Goal: Communication & Community: Answer question/provide support

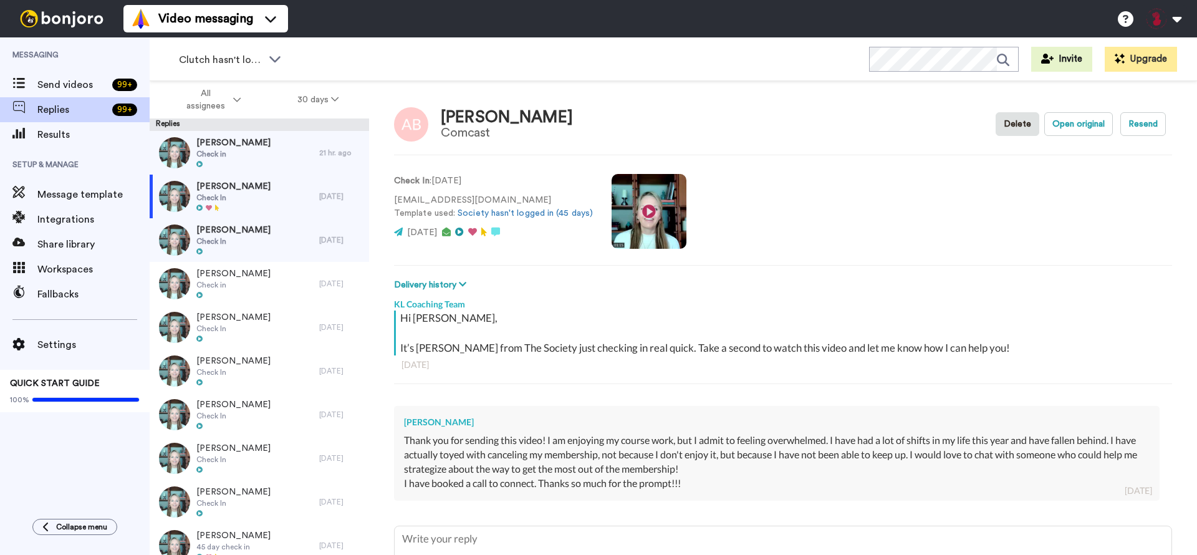
type textarea "x"
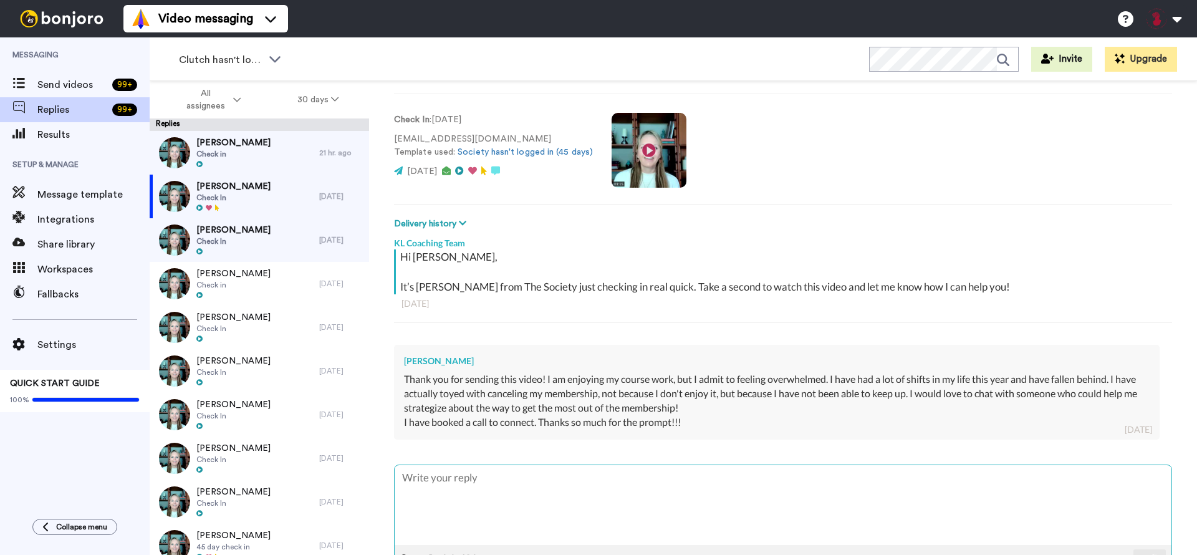
scroll to position [103, 0]
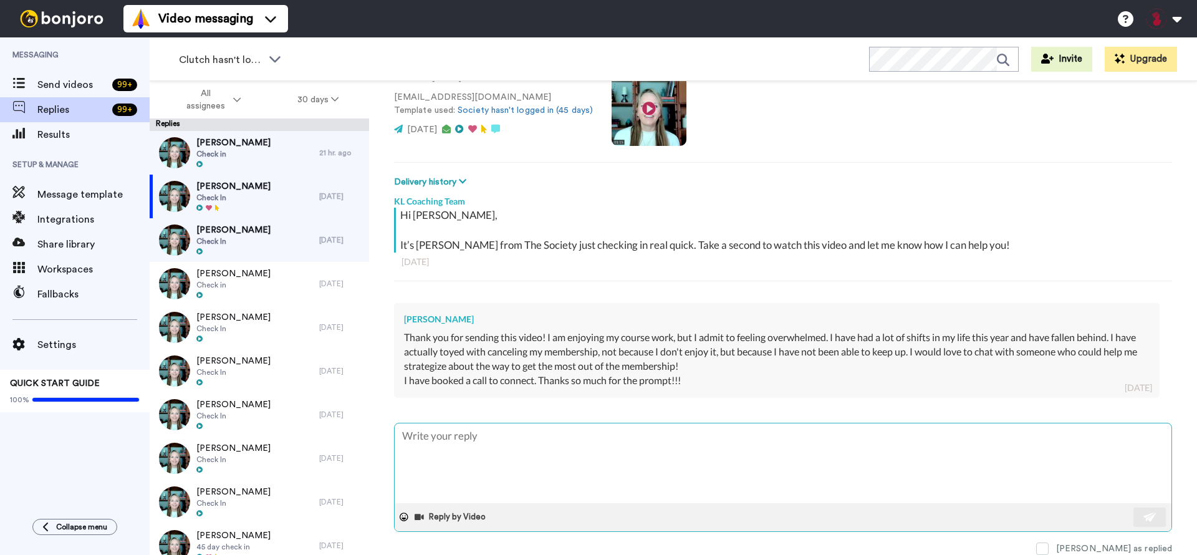
type textarea "W"
type textarea "x"
type textarea "Wo"
type textarea "x"
type textarea "Won"
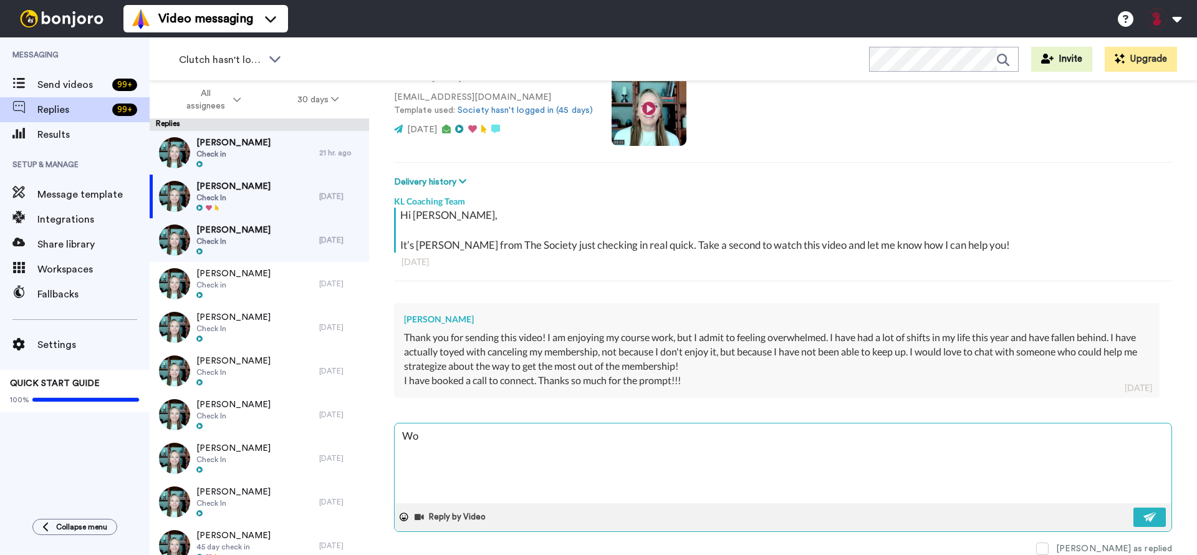
type textarea "x"
type textarea "Wond"
type textarea "x"
type textarea "Wonde"
type textarea "x"
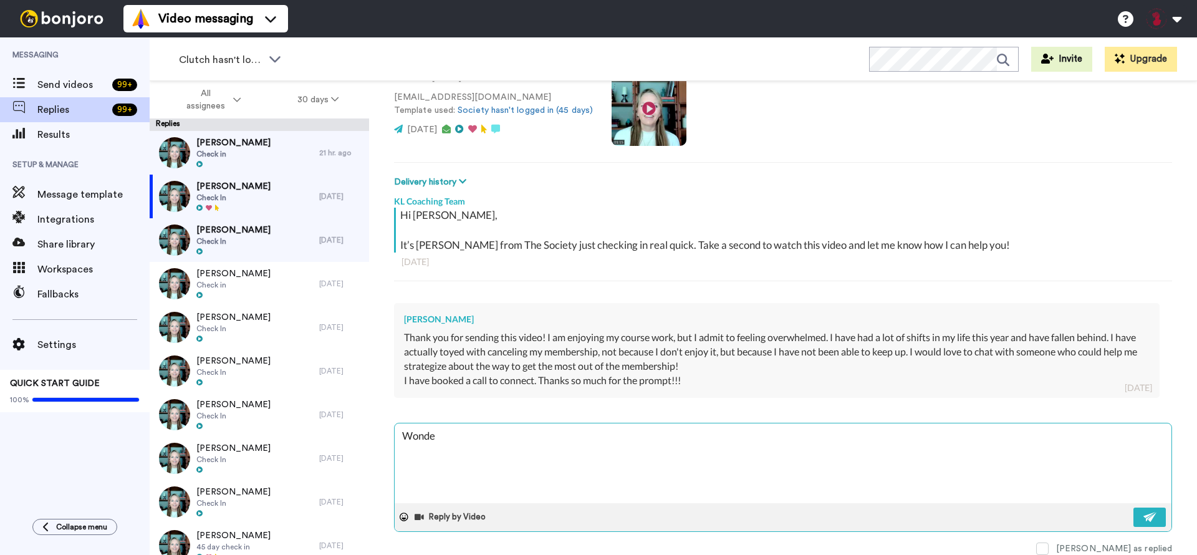
type textarea "Wonder"
type textarea "x"
type textarea "Wonderf"
type textarea "x"
type textarea "Wonderfu"
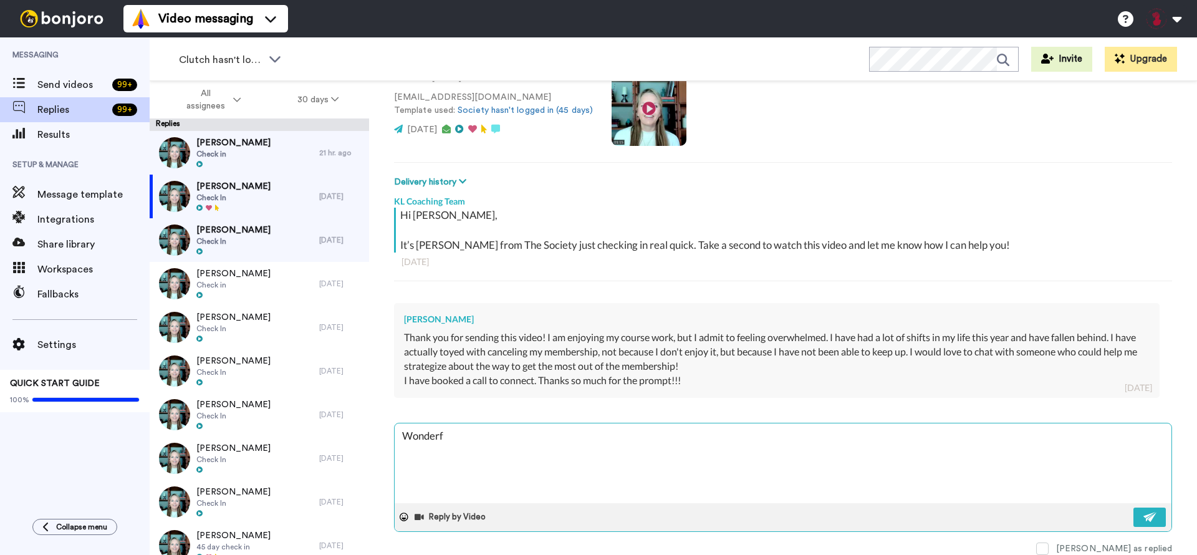
type textarea "x"
type textarea "Wonderful"
type textarea "x"
type textarea "Wonderful,"
type textarea "x"
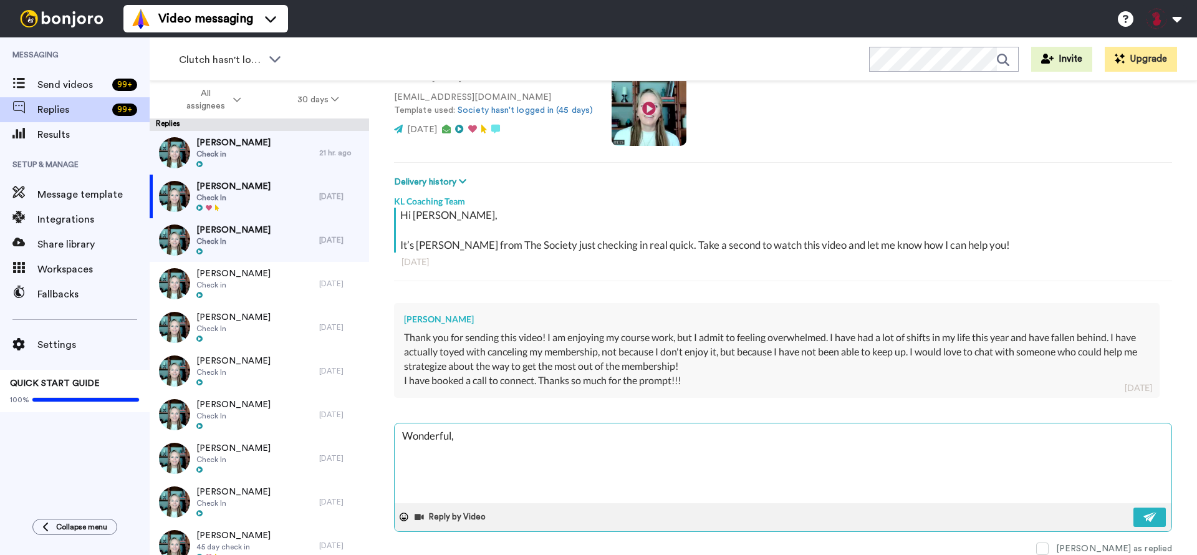
type textarea "Wonderful,"
type textarea "x"
type textarea "Wonderful, c"
type textarea "x"
type textarea "Wonderful, ca"
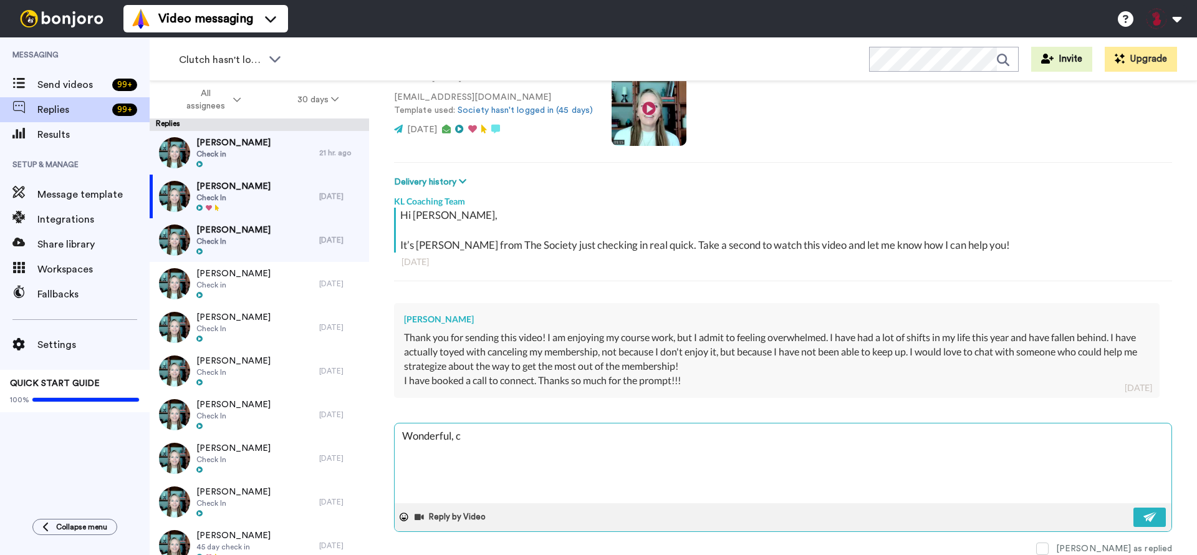
type textarea "x"
type textarea "Wonderful, can"
type textarea "x"
type textarea "Wonderful, can'"
type textarea "x"
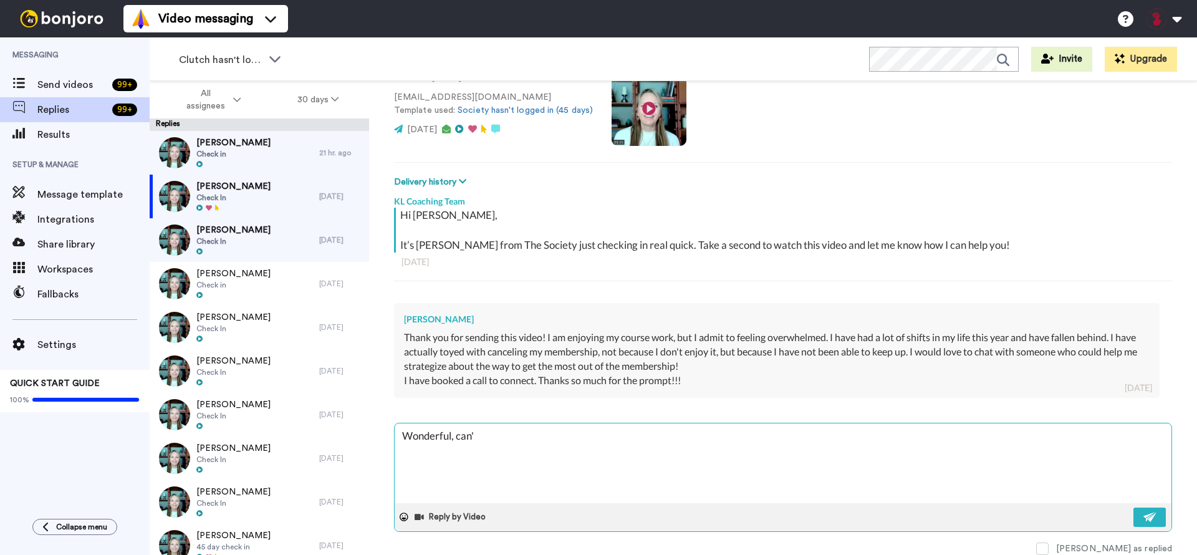
type textarea "Wonderful, can't"
type textarea "x"
type textarea "Wonderful, can't"
type textarea "x"
type textarea "Wonderful, can't w"
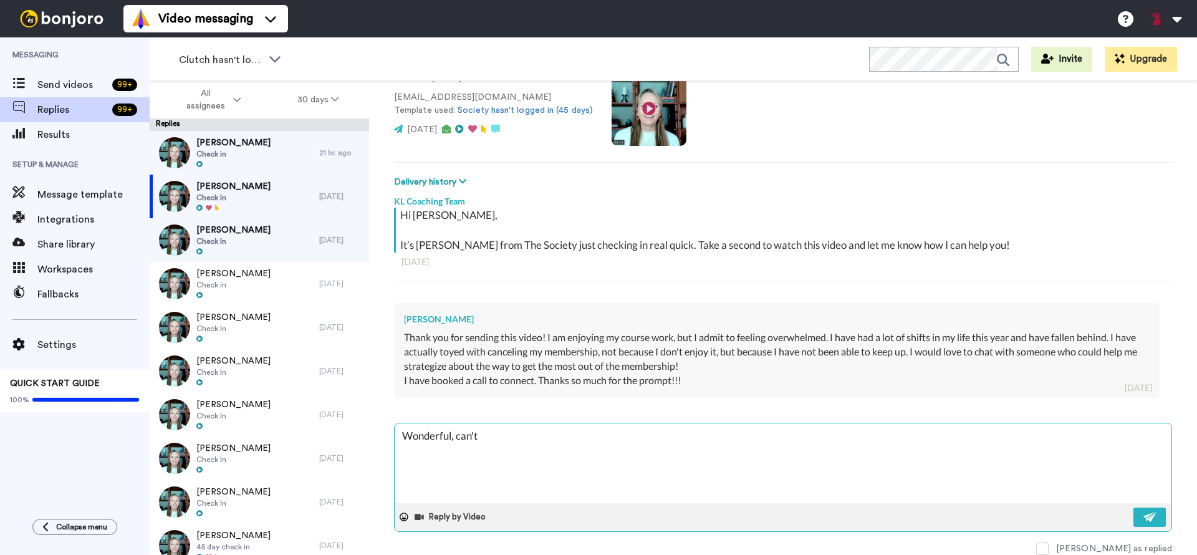
type textarea "x"
type textarea "Wonderful, can't wa"
type textarea "x"
type textarea "Wonderful, can't wai"
type textarea "x"
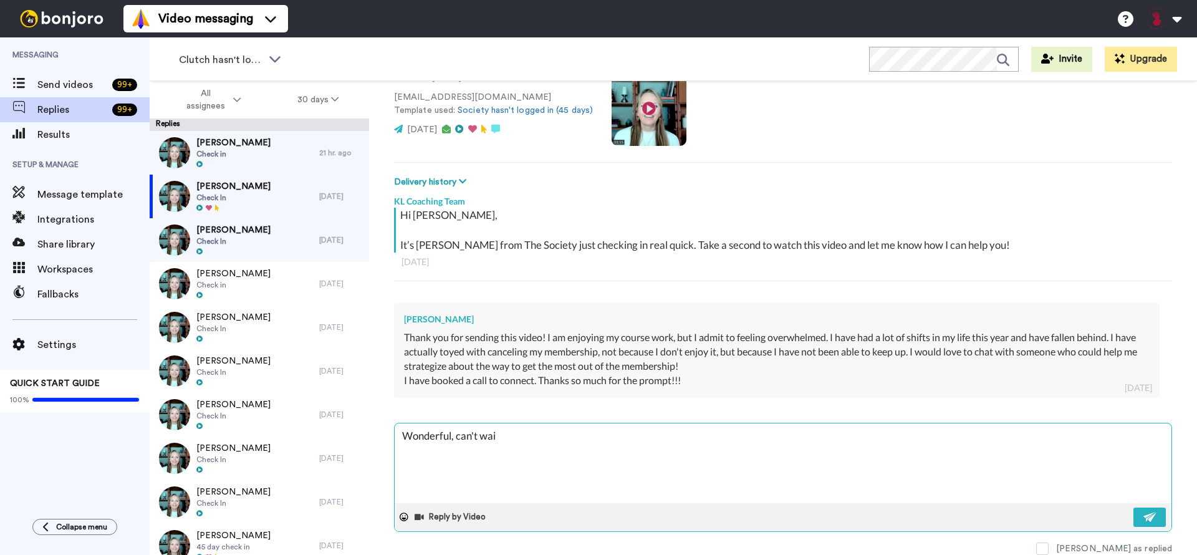
type textarea "Wonderful, can't wait"
type textarea "x"
type textarea "Wonderful, can't wait"
type textarea "x"
type textarea "Wonderful, can't wait t"
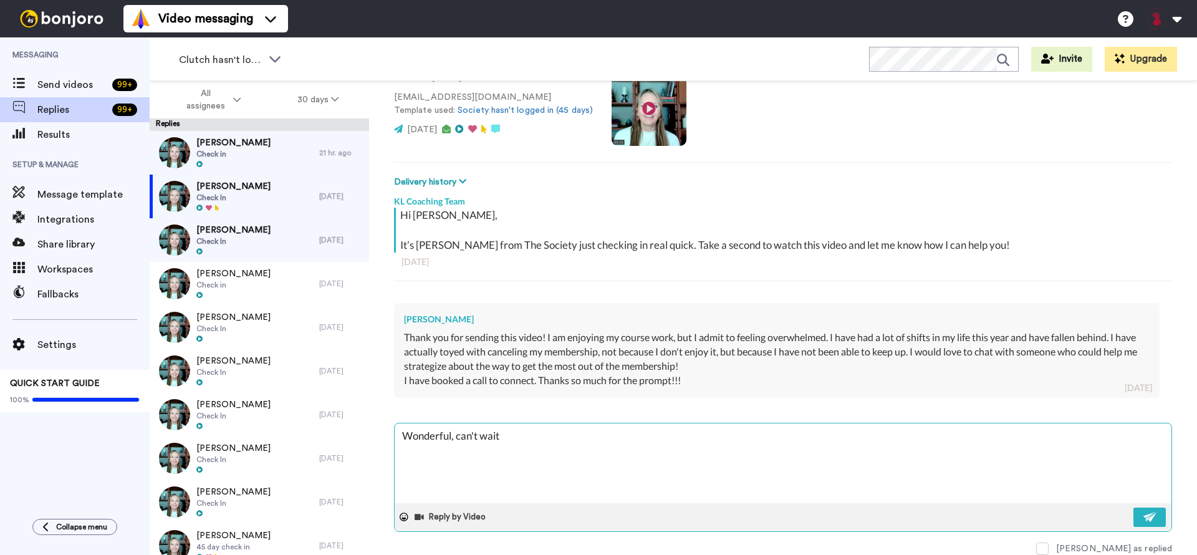
type textarea "x"
type textarea "Wonderful, can't wait to"
type textarea "x"
type textarea "Wonderful, can't wait to"
type textarea "x"
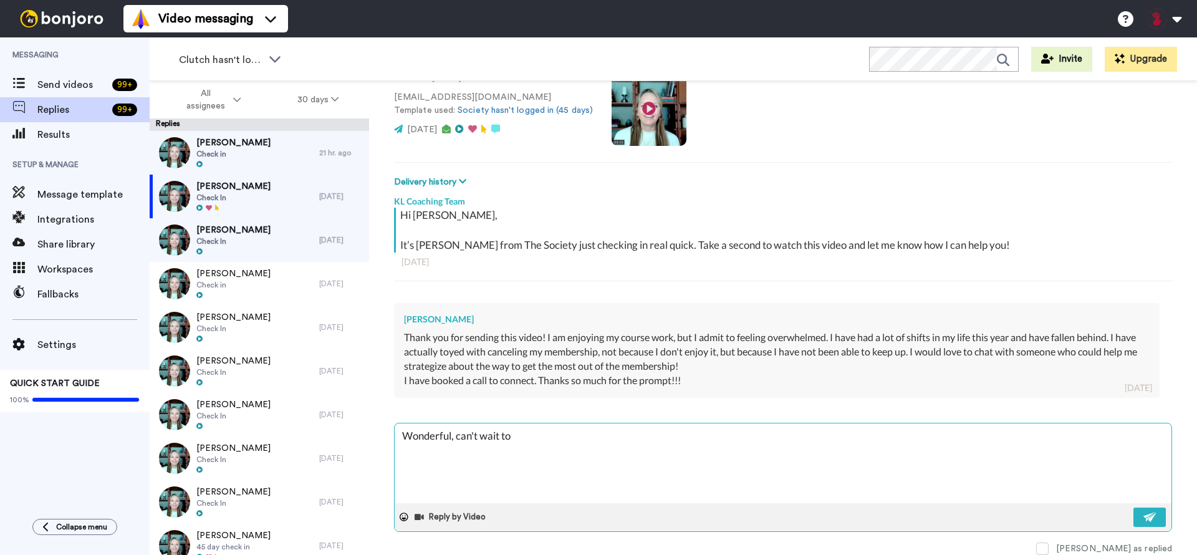
type textarea "Wonderful, can't wait to c"
type textarea "x"
type textarea "Wonderful, can't wait to ch"
type textarea "x"
type textarea "Wonderful, can't wait to cha"
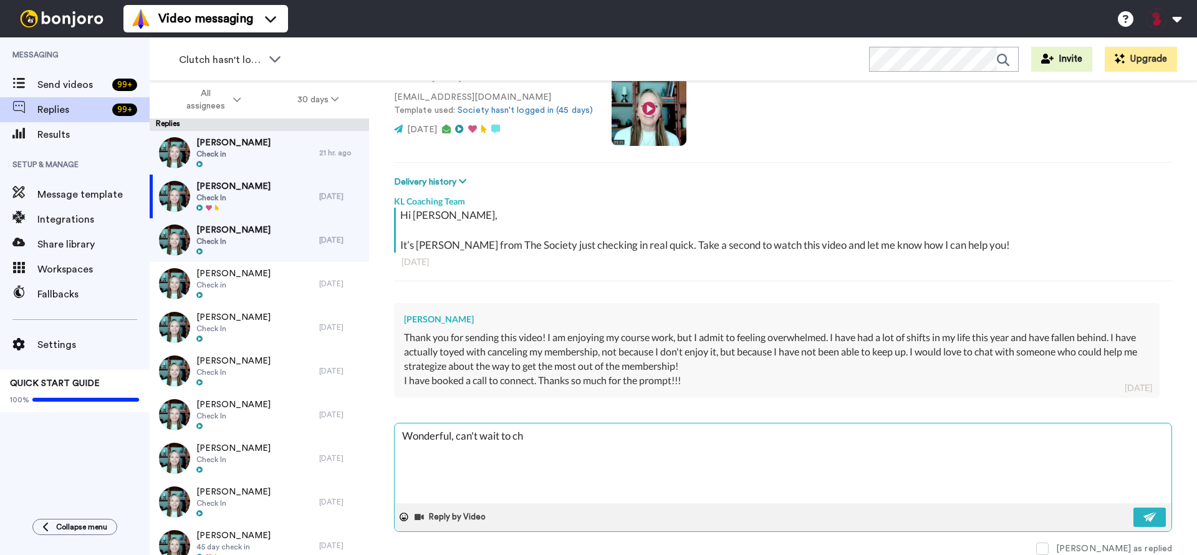
type textarea "x"
type textarea "Wonderful, can't wait to chat"
type textarea "x"
type textarea "Wonderful, can't wait to chat"
type textarea "x"
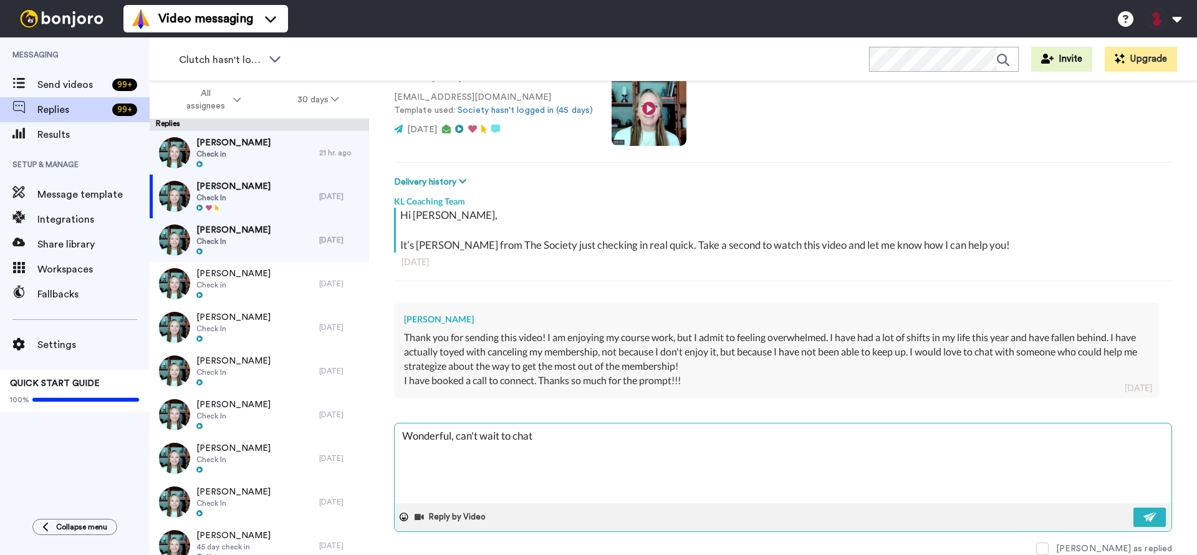
type textarea "Wonderful, can't wait to chat n"
type textarea "x"
type textarea "Wonderful, can't wait to chat ne"
type textarea "x"
type textarea "Wonderful, can't wait to chat nex"
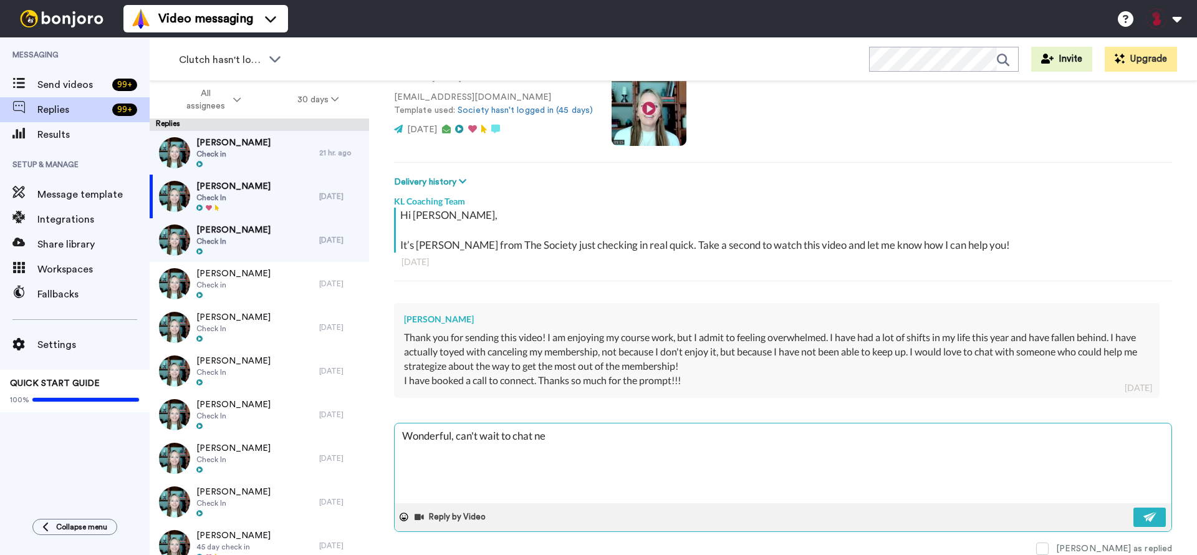
type textarea "x"
type textarea "Wonderful, can't wait to chat next"
type textarea "x"
type textarea "Wonderful, can't wait to chat next"
type textarea "x"
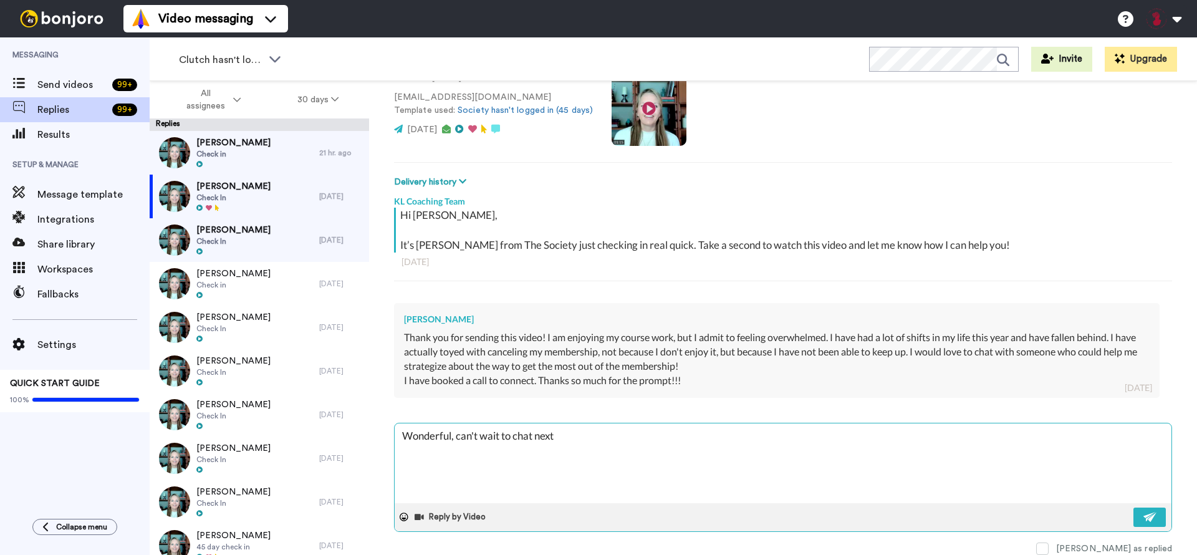
type textarea "Wonderful, can't wait to chat next w"
type textarea "x"
type textarea "Wonderful, can't wait to chat next we"
type textarea "x"
type textarea "Wonderful, can't wait to chat next wee"
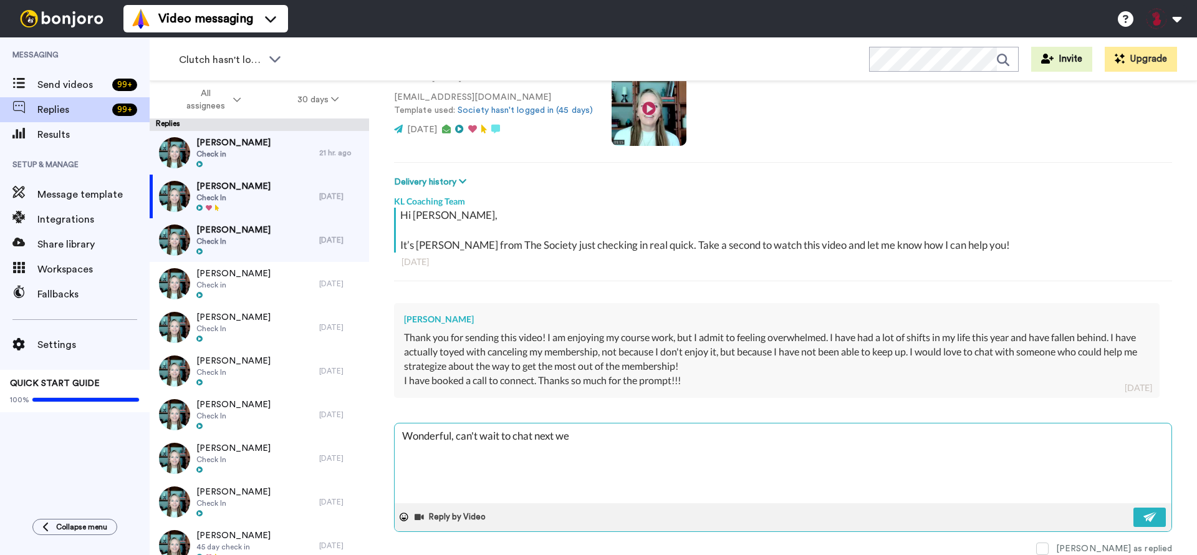
type textarea "x"
type textarea "Wonderful, can't wait to chat next week"
type textarea "x"
type textarea "Wonderful, can't wait to chat next week"
type textarea "x"
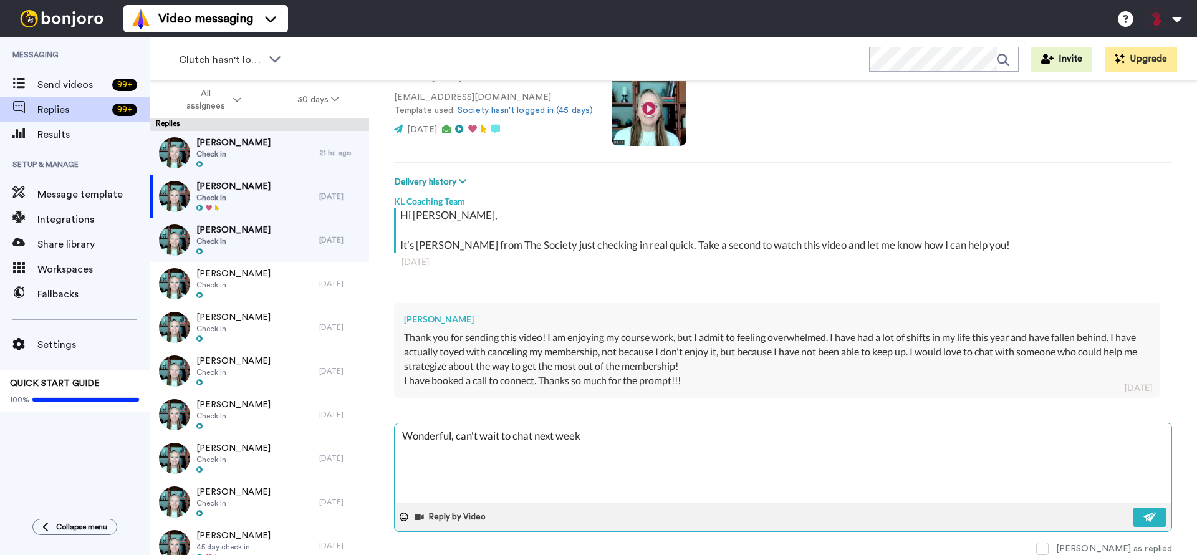
type textarea "Wonderful, can't wait to chat next week A"
type textarea "x"
type textarea "Wonderful, can't wait to chat next week AM"
type textarea "x"
type textarea "Wonderful, can't wait to chat next week [PERSON_NAME]"
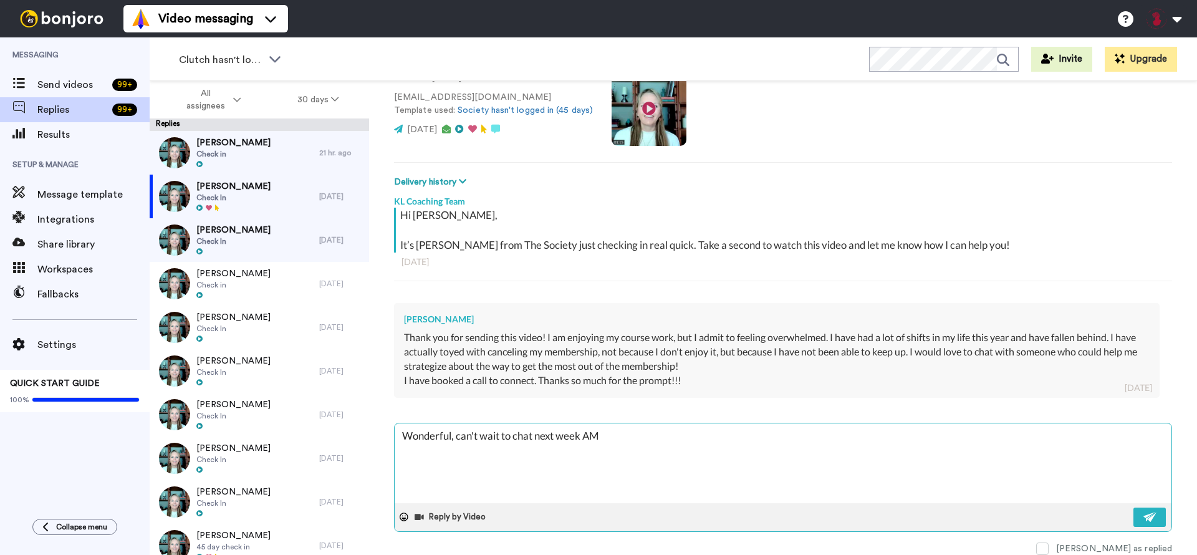
type textarea "x"
type textarea "Wonderful, can't wait to chat next week AM"
type textarea "x"
type textarea "Wonderful, can't wait to chat next week A"
type textarea "x"
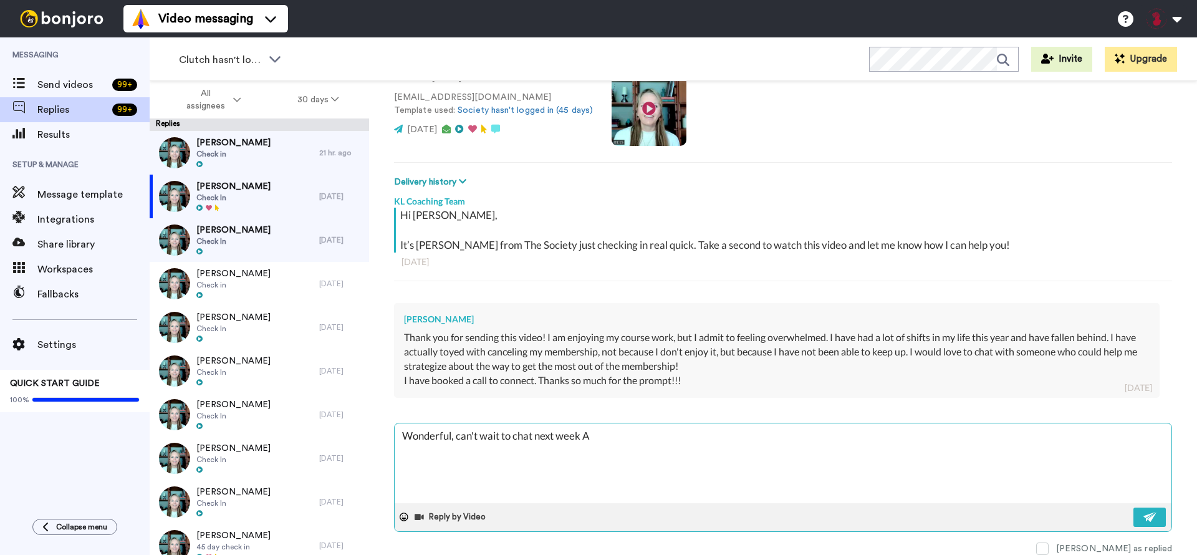
type textarea "Wonderful, can't wait to chat next week Am"
type textarea "x"
type textarea "Wonderful, can't wait to chat next week [PERSON_NAME]"
type textarea "x"
type textarea "Wonderful, can't wait to chat next week [PERSON_NAME]!"
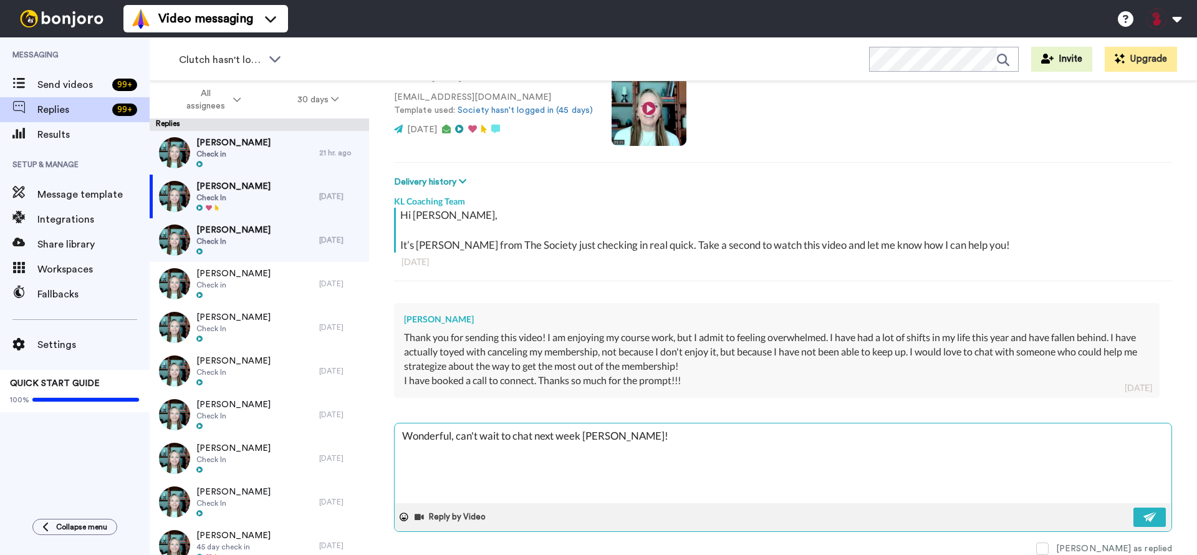
type textarea "x"
type textarea "Wonderful, can't wait to chat next week [PERSON_NAME]!"
type textarea "x"
type textarea "Wonderful, can't wait to chat next week [PERSON_NAME]!"
click at [403, 520] on div at bounding box center [404, 516] width 19 height 19
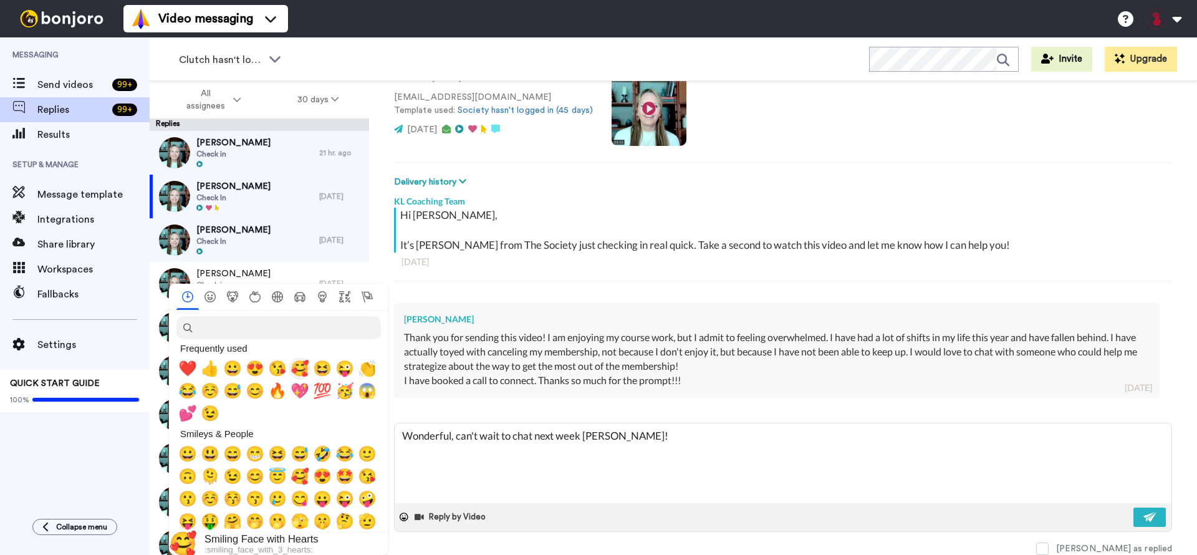
click at [301, 365] on span "🥰" at bounding box center [299, 368] width 19 height 17
type textarea "x"
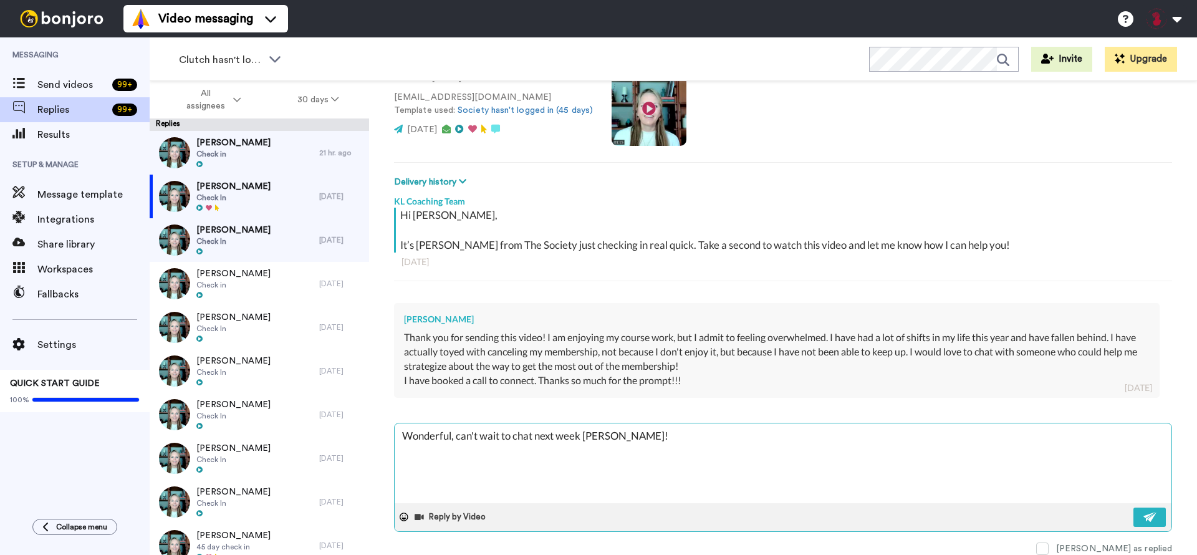
click at [689, 439] on textarea "Wonderful, can't wait to chat next week [PERSON_NAME]! 🥰" at bounding box center [783, 463] width 777 height 80
type textarea "Wonderful, can't wait to chat next week [PERSON_NAME]! 🥰"
type textarea "x"
type textarea "Wonderful, can't wait to chat next week [PERSON_NAME]! 🥰 -"
type textarea "x"
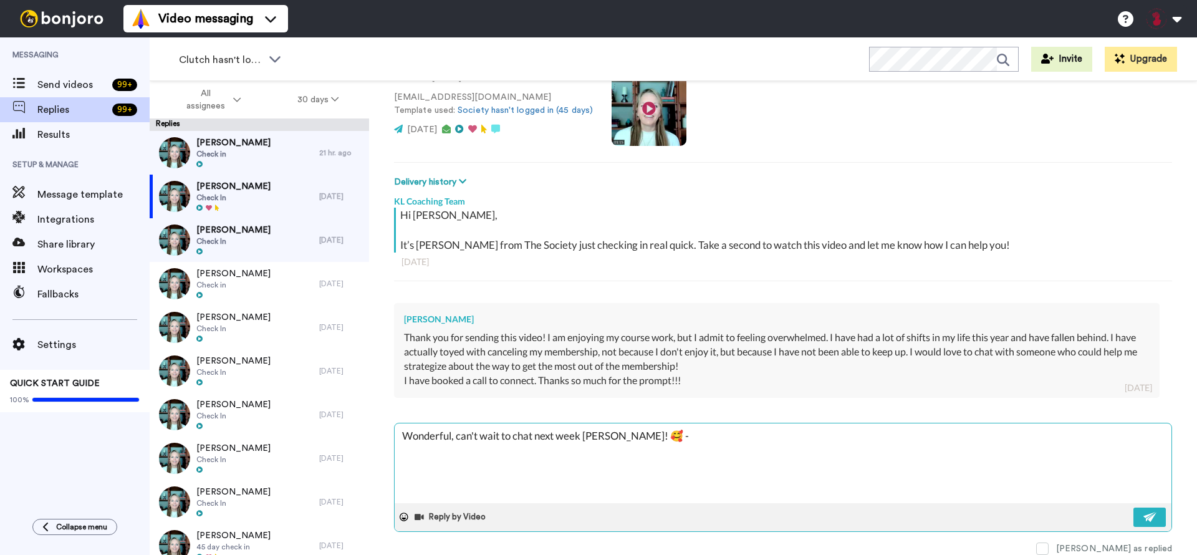
type textarea "Wonderful, can't wait to chat next week [PERSON_NAME]! 🥰 -"
type textarea "x"
type textarea "Wonderful, can't wait to chat next week [PERSON_NAME]! 🥰 - A"
type textarea "x"
type textarea "Wonderful, can't wait to chat next week [PERSON_NAME]! 🥰 - AN"
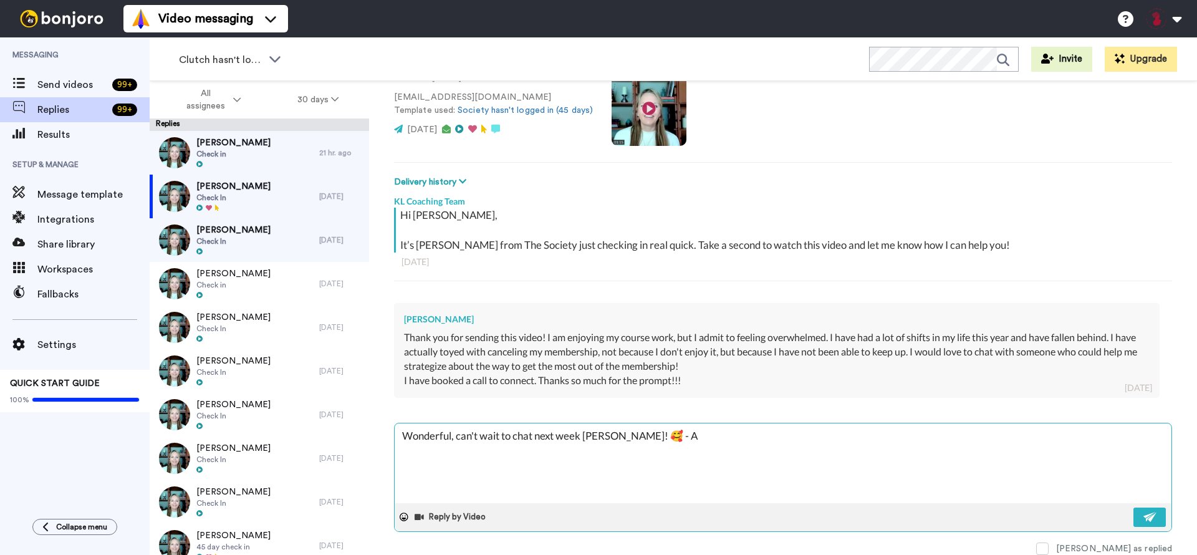
type textarea "x"
type textarea "Wonderful, can't wait to chat next week [PERSON_NAME]! 🥰 - [PERSON_NAME]"
type textarea "x"
type textarea "Wonderful, can't wait to chat next week [PERSON_NAME]! 🥰 - [PERSON_NAME]"
type textarea "x"
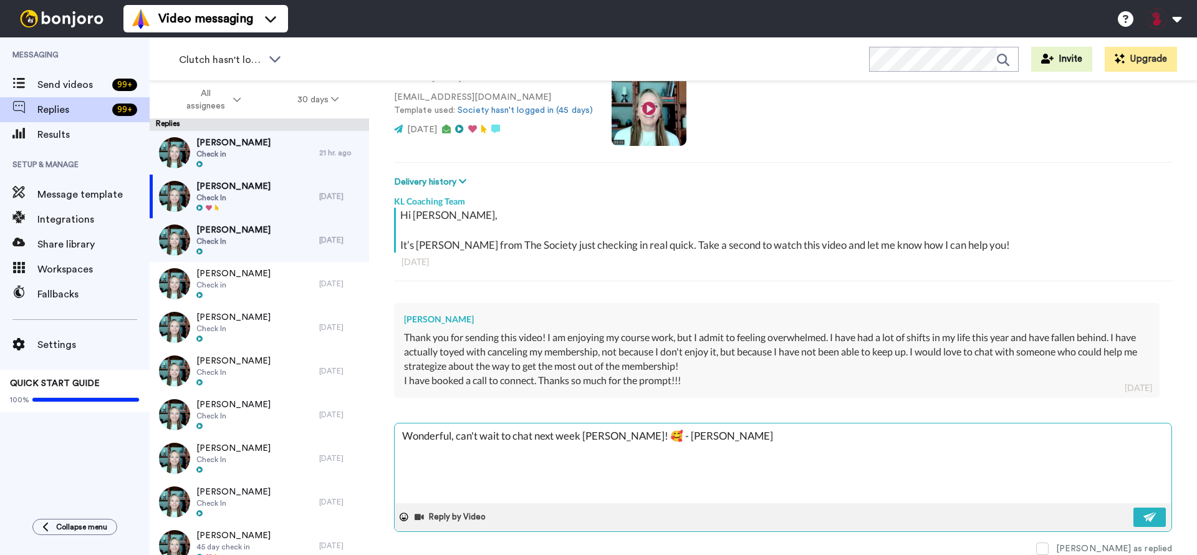
type textarea "Wonderful, can't wait to chat next week [PERSON_NAME]! 🥰 - [PERSON_NAME]"
type textarea "x"
type textarea "Wonderful, can't wait to chat next week [PERSON_NAME]! 🥰 - [PERSON_NAME]"
type textarea "x"
type textarea "Wonderful, can't wait to chat next week [PERSON_NAME]! 🥰 - [PERSON_NAME]"
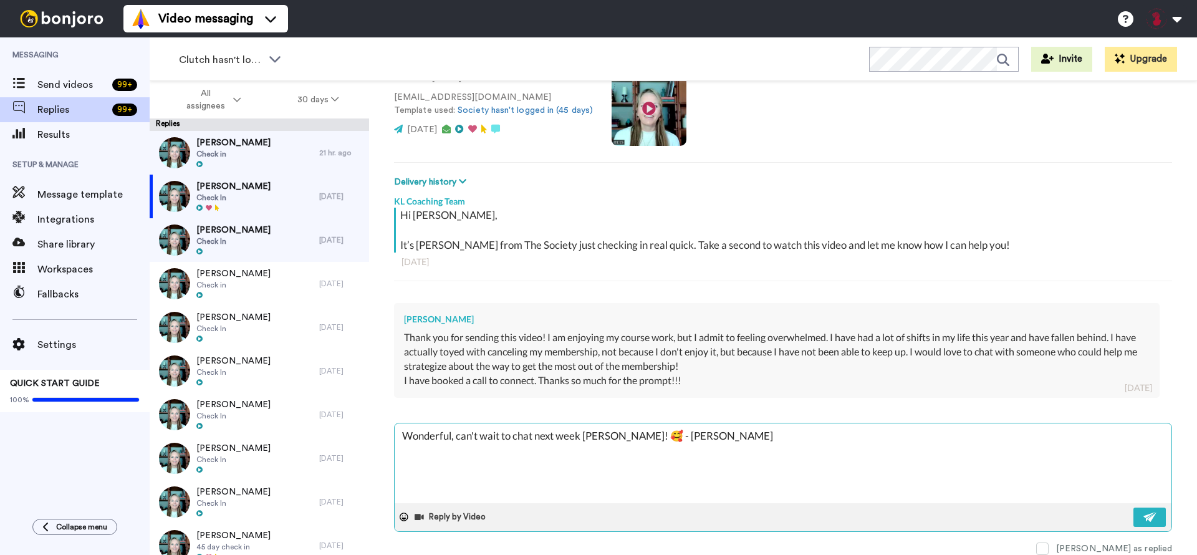
type textarea "x"
type textarea "Wonderful, can't wait to chat next week [PERSON_NAME]! 🥰 - AN"
type textarea "x"
type textarea "Wonderful, can't wait to chat next week [PERSON_NAME]! 🥰 - A"
type textarea "x"
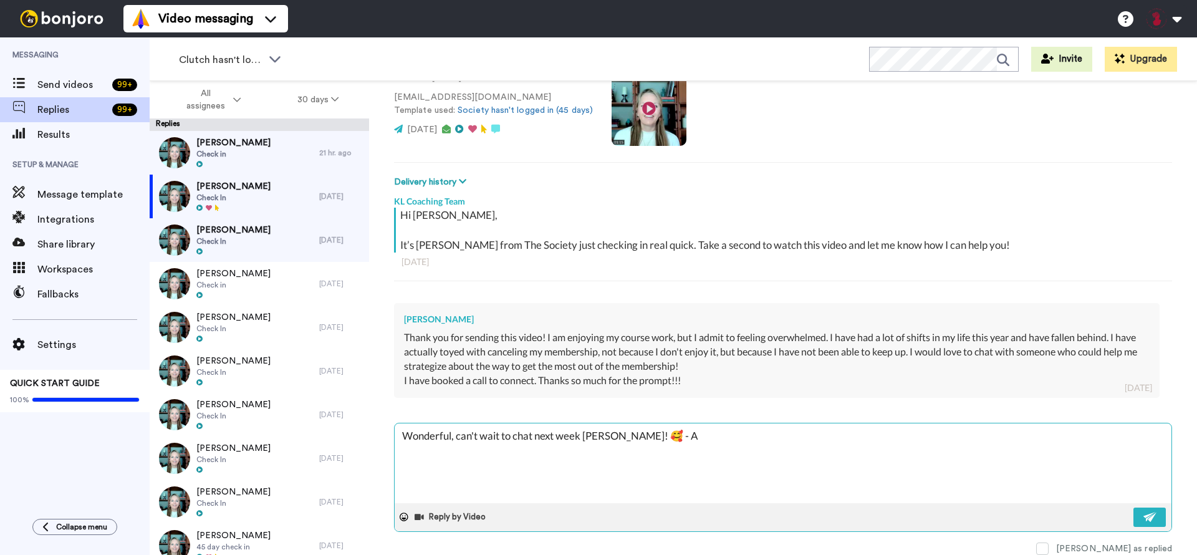
type textarea "Wonderful, can't wait to chat next week [PERSON_NAME]! 🥰 - An"
type textarea "x"
type textarea "Wonderful, can't wait to chat next week [PERSON_NAME]! 🥰 - [PERSON_NAME]"
type textarea "x"
type textarea "Wonderful, can't wait to chat next week [PERSON_NAME]! 🥰 - [PERSON_NAME]"
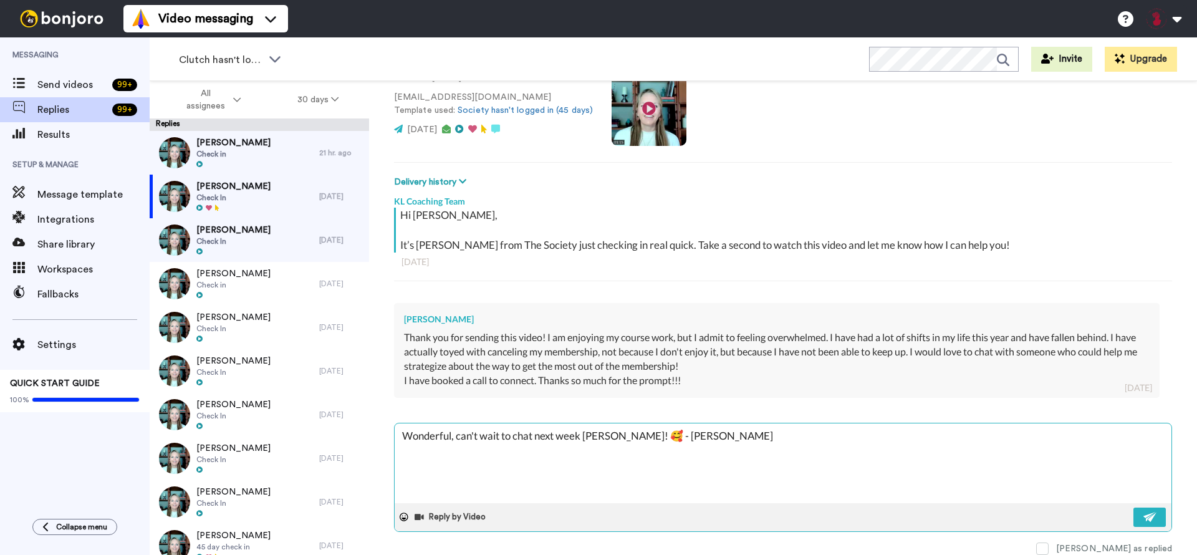
type textarea "x"
type textarea "Wonderful, can't wait to chat next week [PERSON_NAME]! 🥰 - [PERSON_NAME]"
type textarea "x"
type textarea "Wonderful, can't wait to chat next week [PERSON_NAME]! 🥰 - [PERSON_NAME]"
click at [1144, 515] on img at bounding box center [1150, 517] width 14 height 10
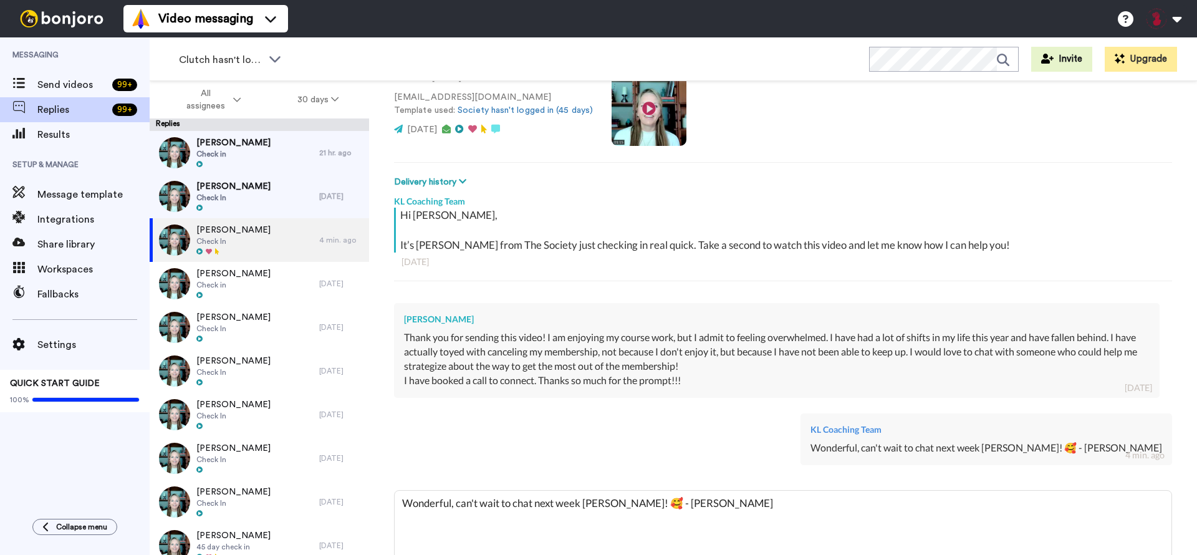
type textarea "x"
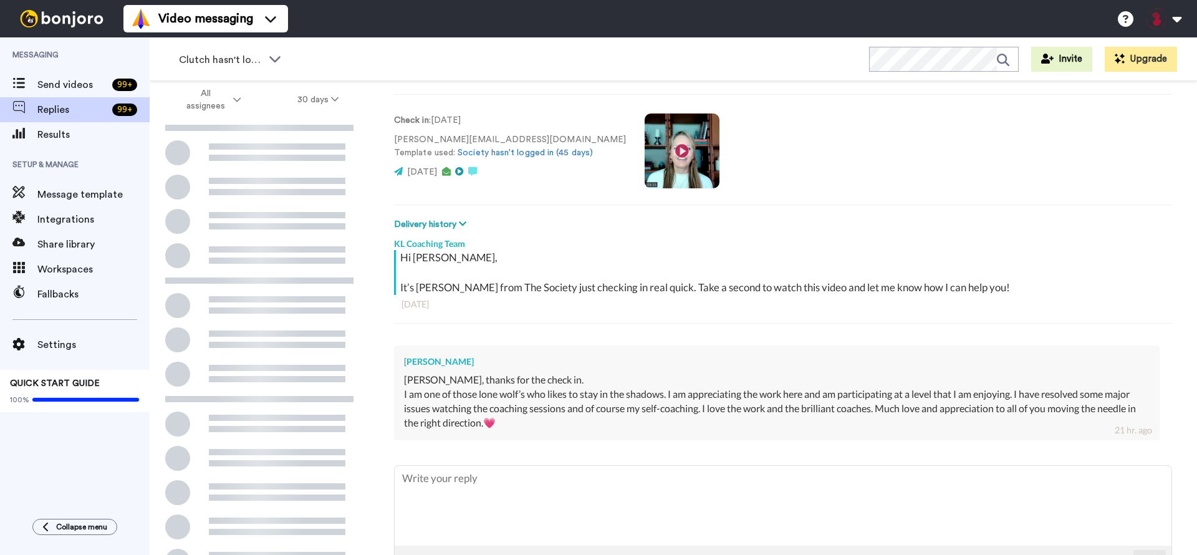
scroll to position [103, 0]
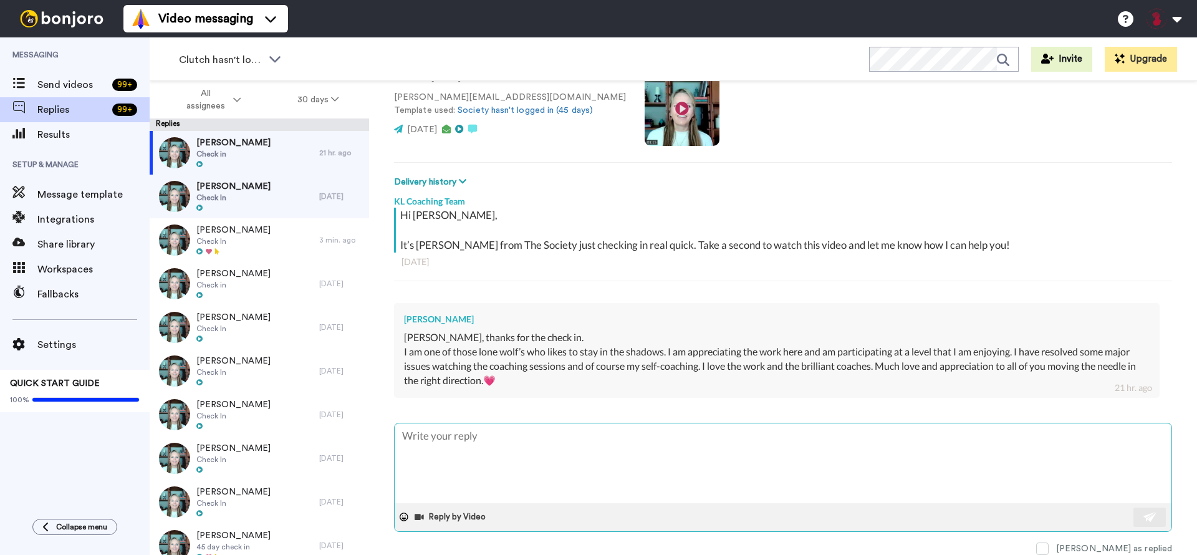
click at [500, 433] on textarea at bounding box center [783, 463] width 777 height 80
type textarea "T"
type textarea "x"
type textarea "Th"
type textarea "x"
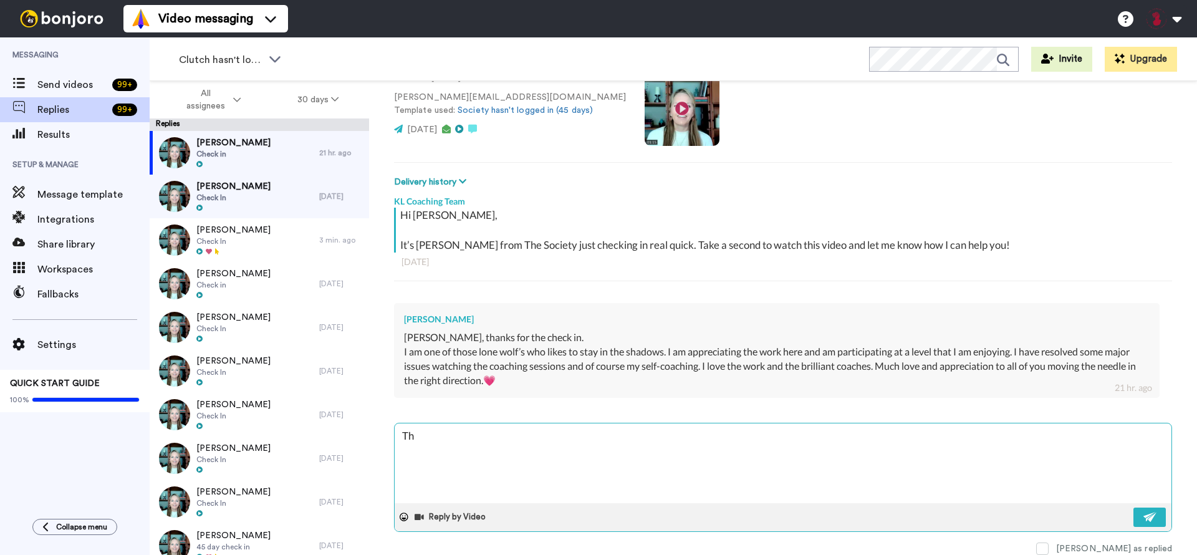
type textarea "Tha"
type textarea "x"
type textarea "That"
type textarea "x"
type textarea "That'"
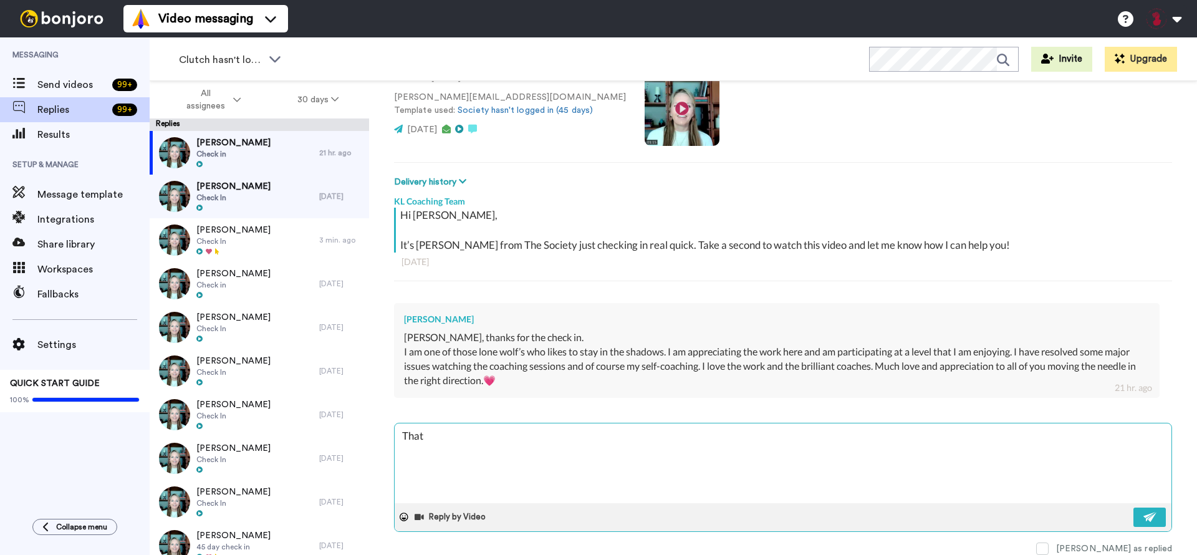
type textarea "x"
type textarea "That's"
type textarea "x"
type textarea "That's"
type textarea "x"
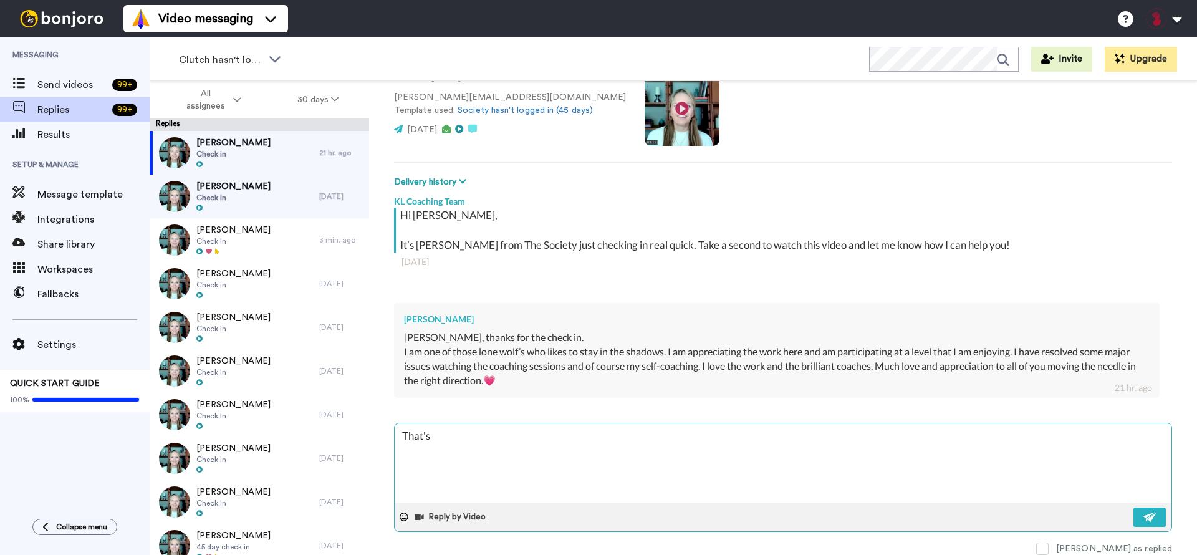
type textarea "That's a"
type textarea "x"
type textarea "That's aw"
type textarea "x"
type textarea "That's awe"
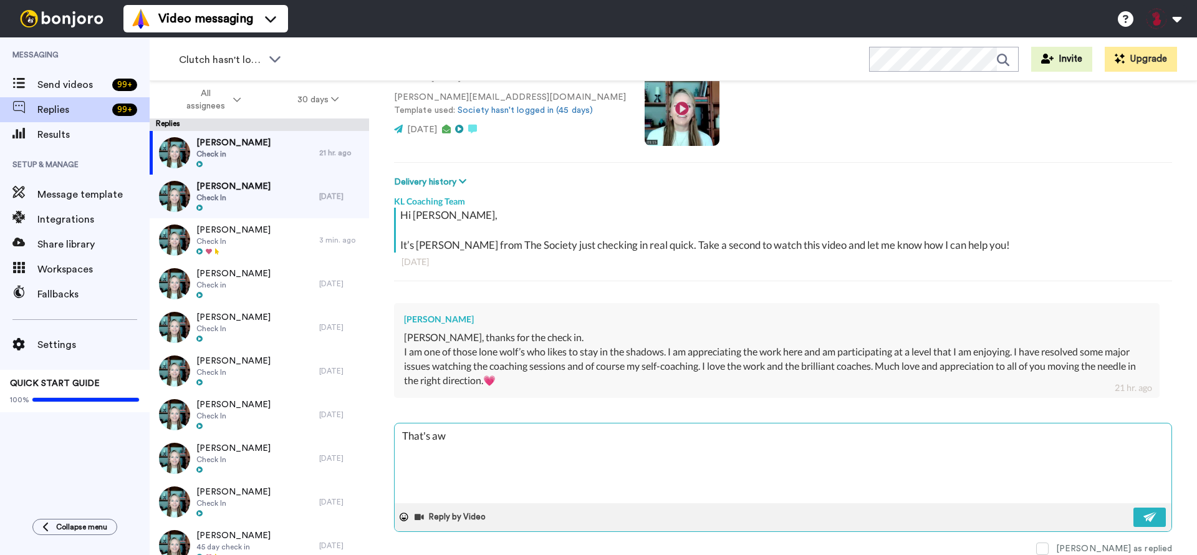
type textarea "x"
type textarea "That's awes"
type textarea "x"
type textarea "That's aweso"
type textarea "x"
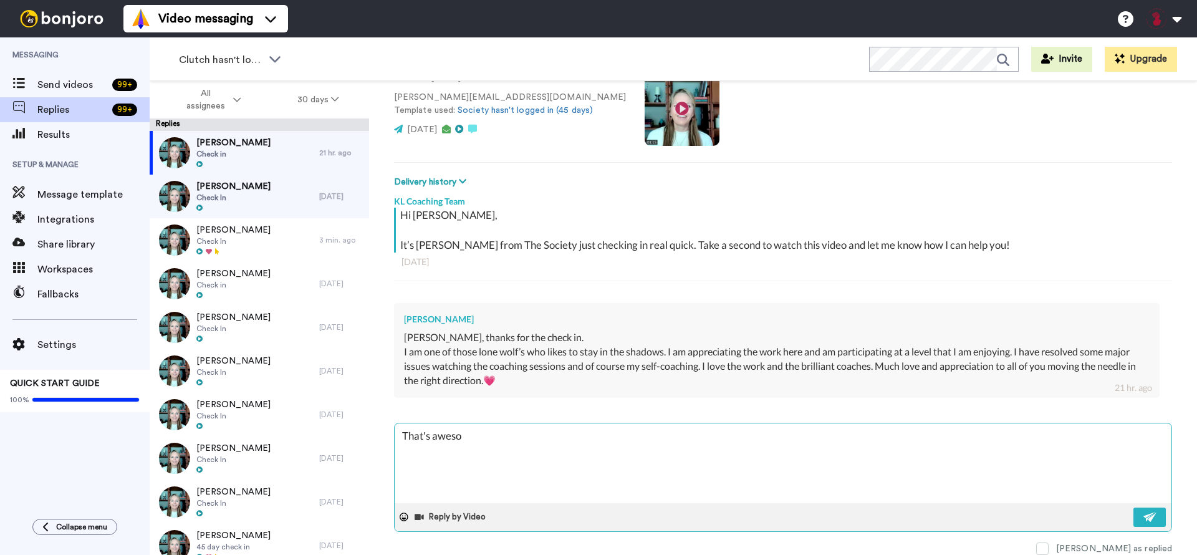
type textarea "That's awesom"
type textarea "x"
type textarea "That's awesome"
type textarea "x"
type textarea "That's awesome"
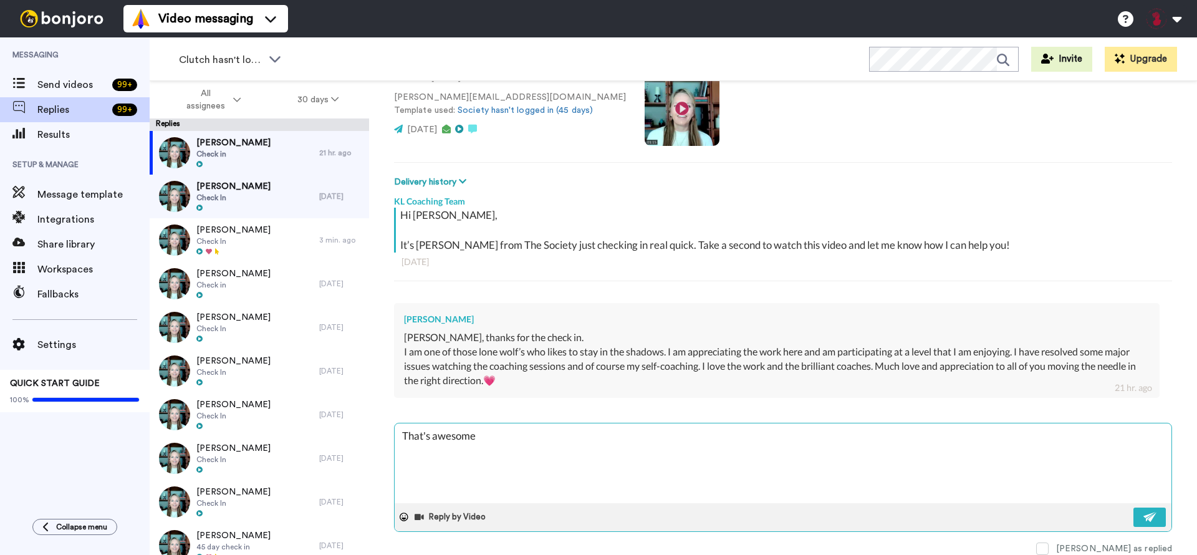
type textarea "x"
type textarea "That's awesome P"
type textarea "x"
type textarea "That's awesome Pa"
type textarea "x"
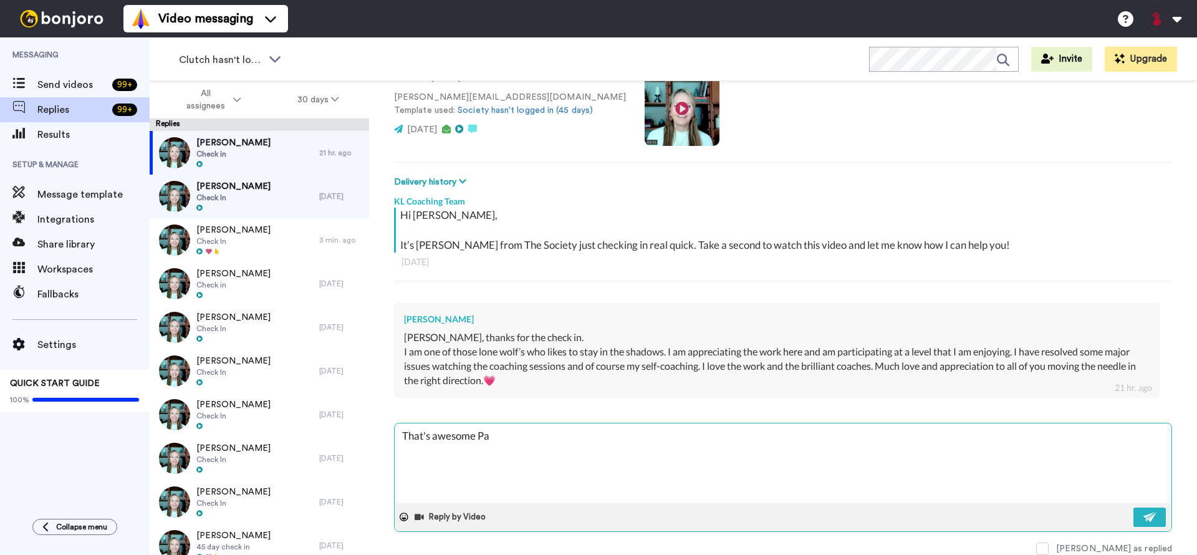
type textarea "That's awesome Pau"
type textarea "x"
type textarea "That's awesome Paul"
type textarea "x"
type textarea "That's awesome Paule"
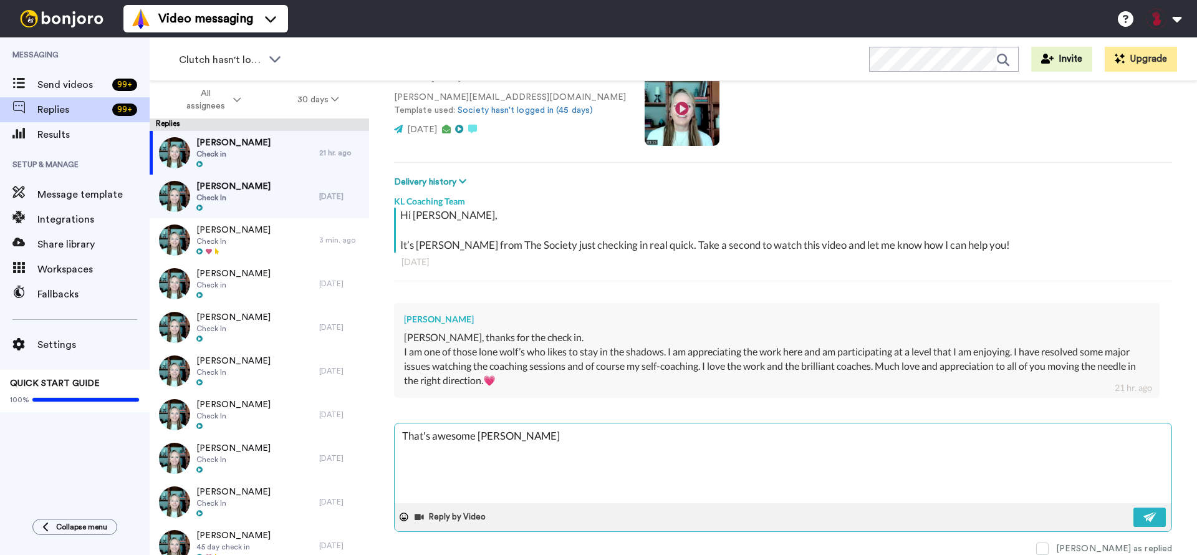
type textarea "x"
type textarea "That's awesome Paulet"
type textarea "x"
type textarea "That's awesome Paulett"
type textarea "x"
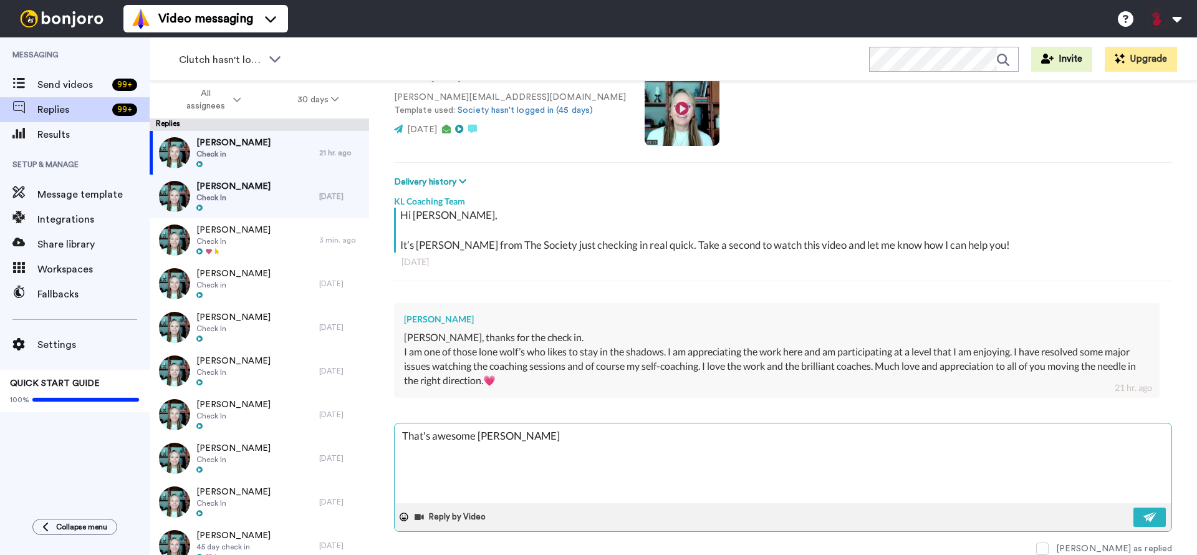
type textarea "That's awesome Paulette"
type textarea "x"
type textarea "That's awesome Paulette!"
type textarea "x"
type textarea "That's awesome Paulette!"
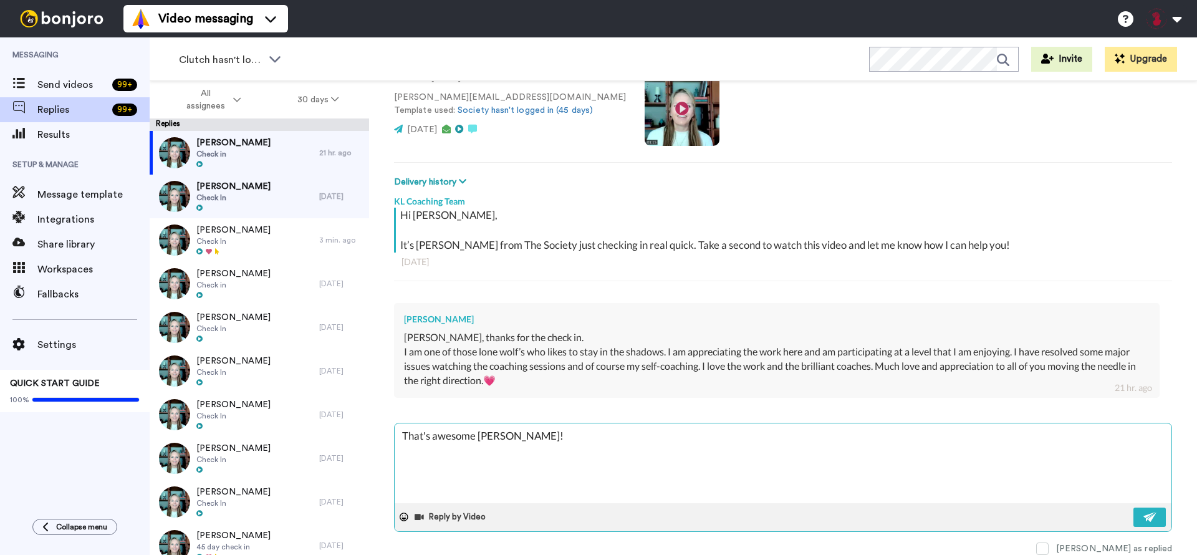
type textarea "x"
type textarea "That's awesome Paulette! S"
type textarea "x"
type textarea "That's awesome Paulette! So"
type textarea "x"
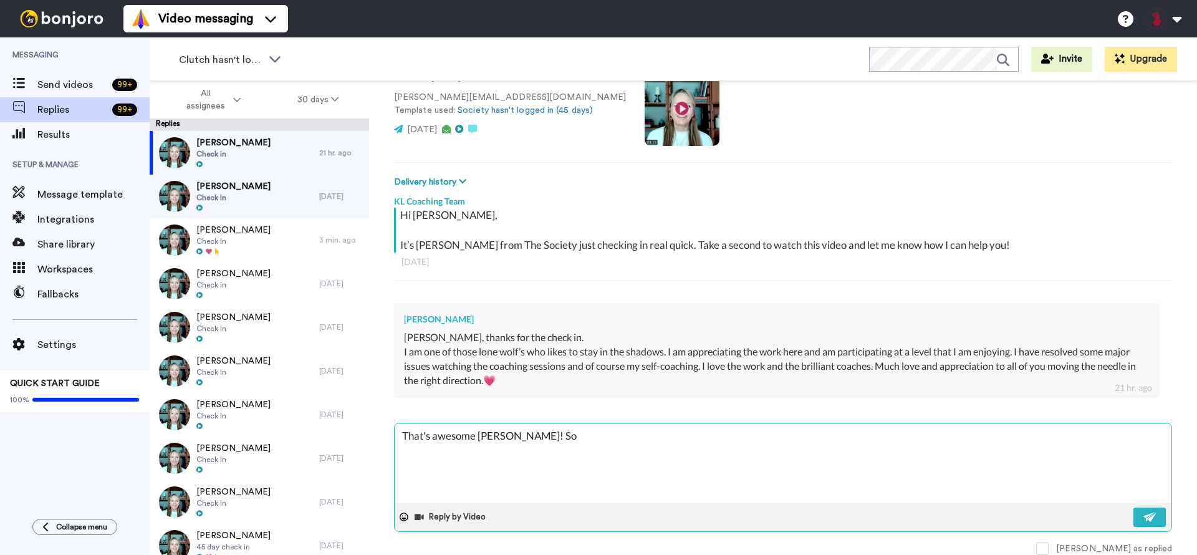
type textarea "That's awesome Paulette! So"
type textarea "x"
type textarea "That's awesome Paulette! So p"
type textarea "x"
type textarea "That's awesome Paulette! So pr"
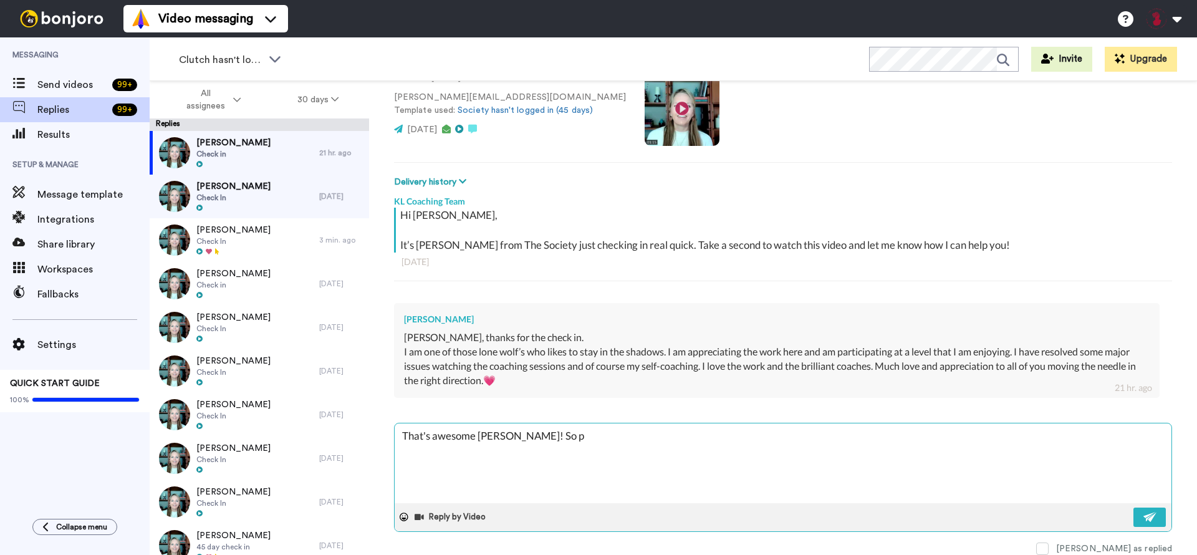
type textarea "x"
type textarea "That's awesome Paulette! So pro"
type textarea "x"
type textarea "That's awesome Paulette! So prou"
type textarea "x"
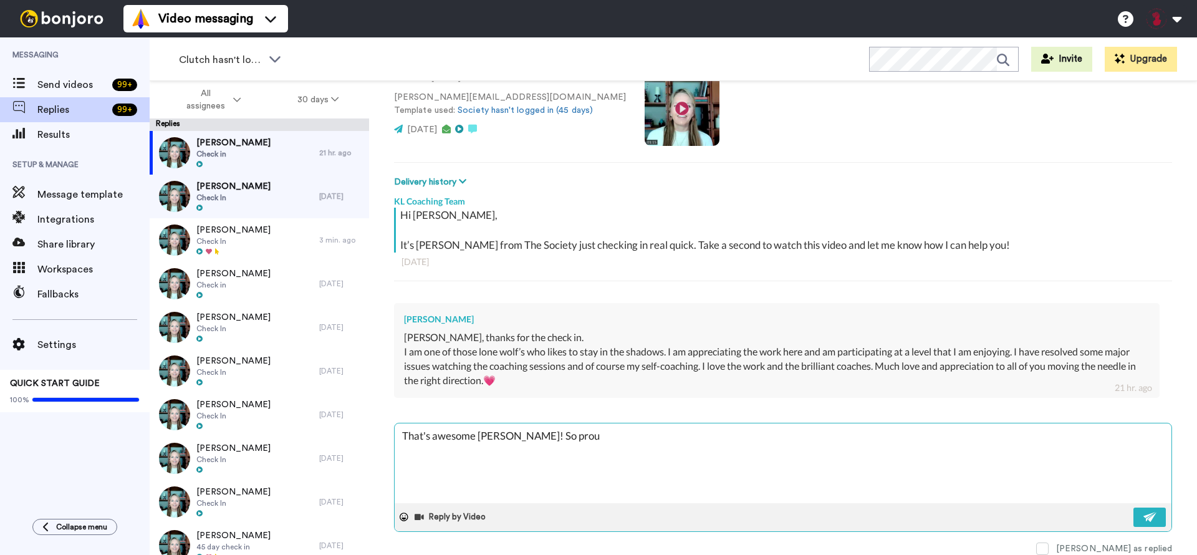
type textarea "That's awesome Paulette! So proud"
type textarea "x"
type textarea "That's awesome Paulette! So proud"
type textarea "x"
type textarea "That's awesome Paulette! So proud o"
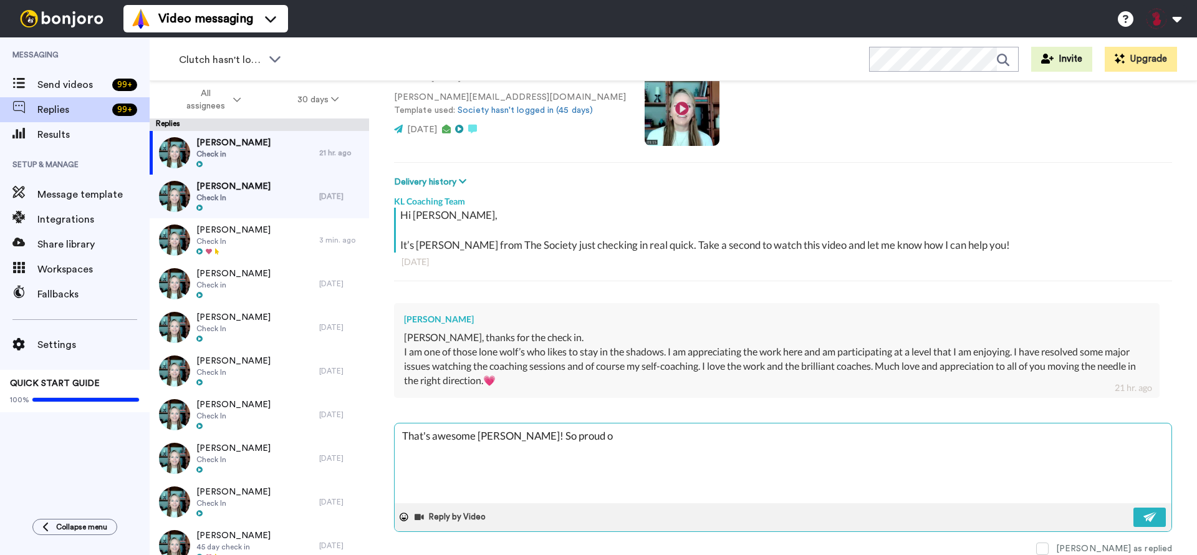
type textarea "x"
type textarea "That's awesome Paulette! So proud of"
type textarea "x"
type textarea "That's awesome Paulette! So proud of"
type textarea "x"
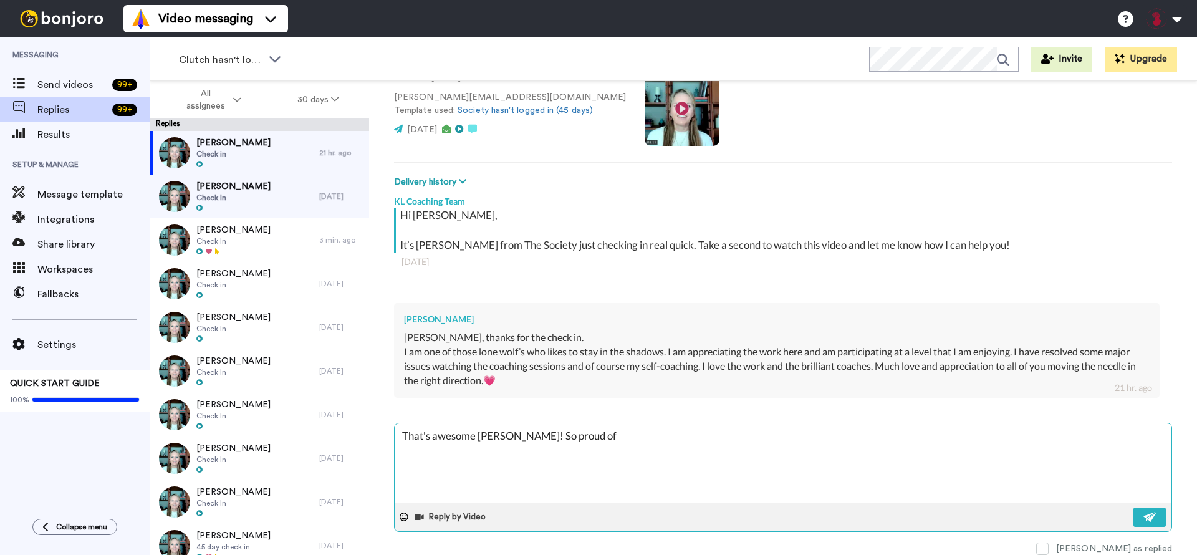
type textarea "That's awesome Paulette! So proud of y"
type textarea "x"
type textarea "That's awesome Paulette! So proud of yo"
type textarea "x"
type textarea "That's awesome Paulette! So proud of you"
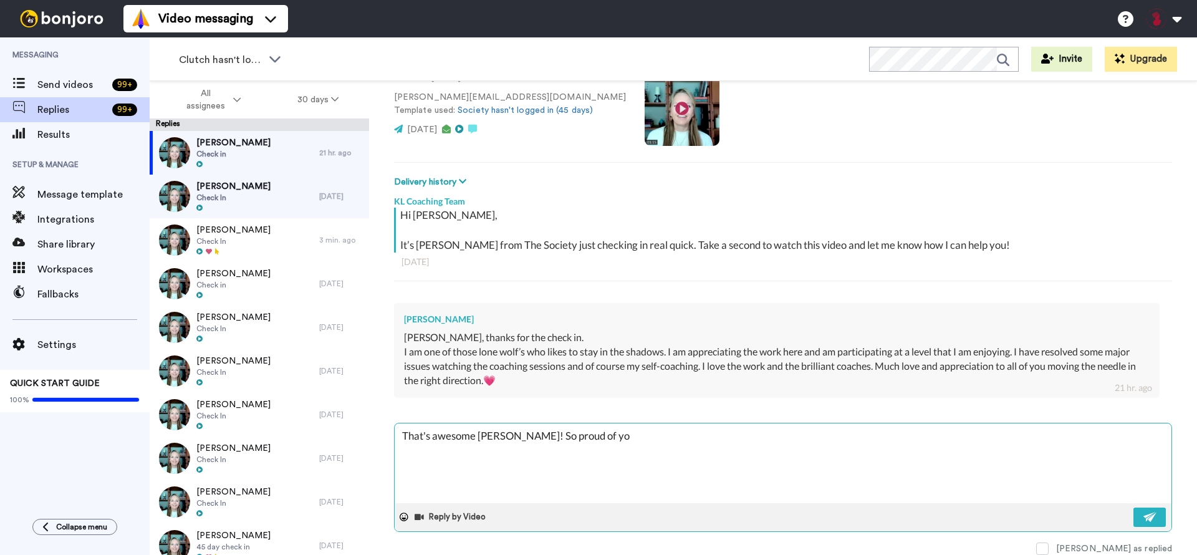
type textarea "x"
type textarea "That's awesome Paulette! So proud of you"
type textarea "x"
type textarea "That's awesome Paulette! So proud of you a"
type textarea "x"
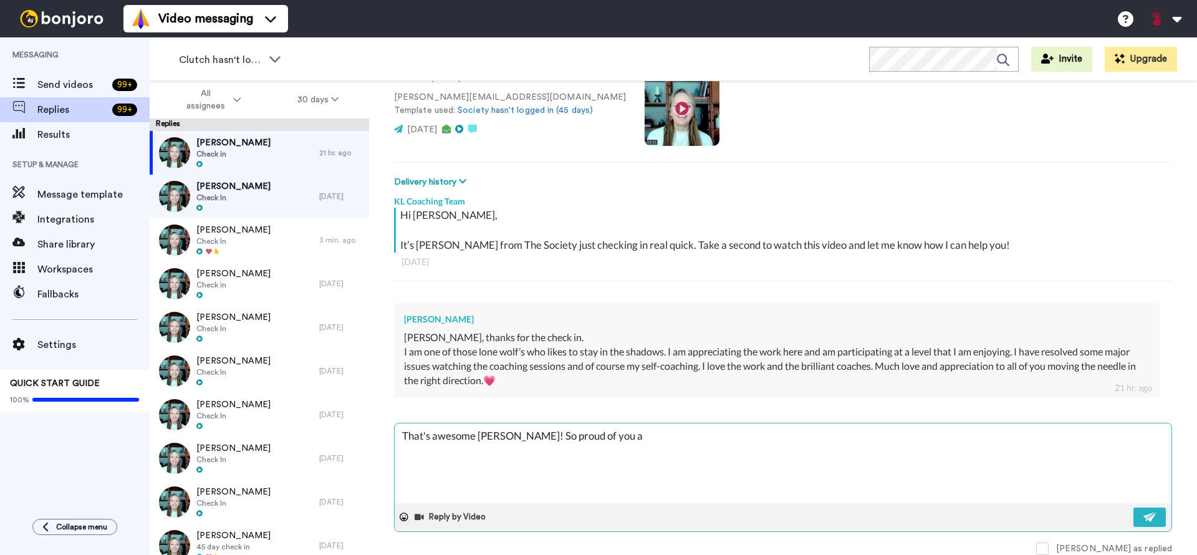
type textarea "That's awesome Paulette! So proud of you an"
type textarea "x"
type textarea "That's awesome Paulette! So proud of you and"
type textarea "x"
type textarea "That's awesome Paulette! So proud of you and"
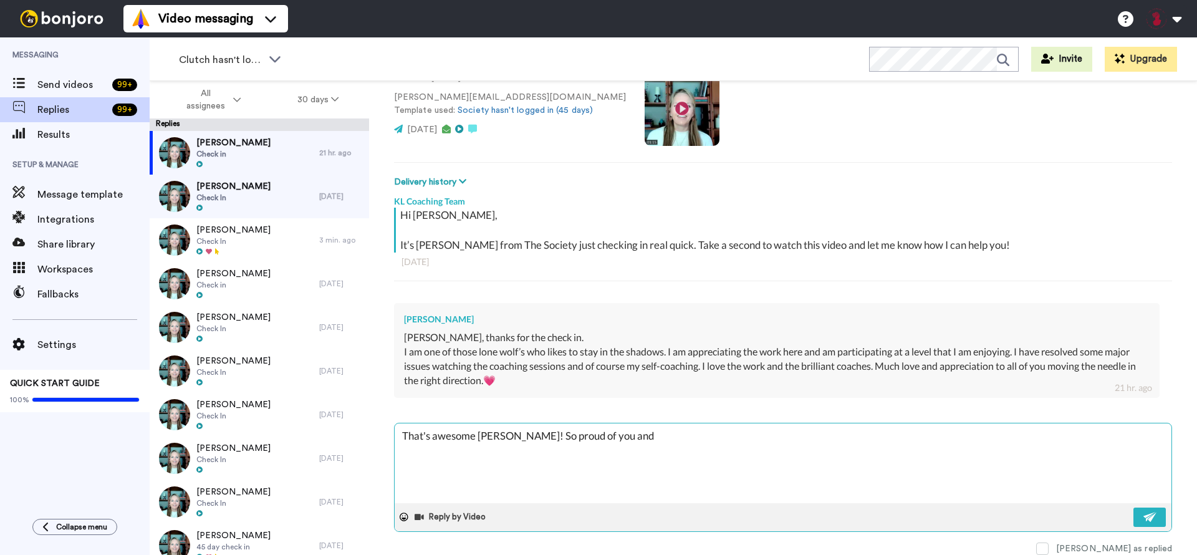
type textarea "x"
type textarea "That's awesome Paulette! So proud of you and t"
type textarea "x"
type textarea "That's awesome Paulette! So proud of you and th"
type textarea "x"
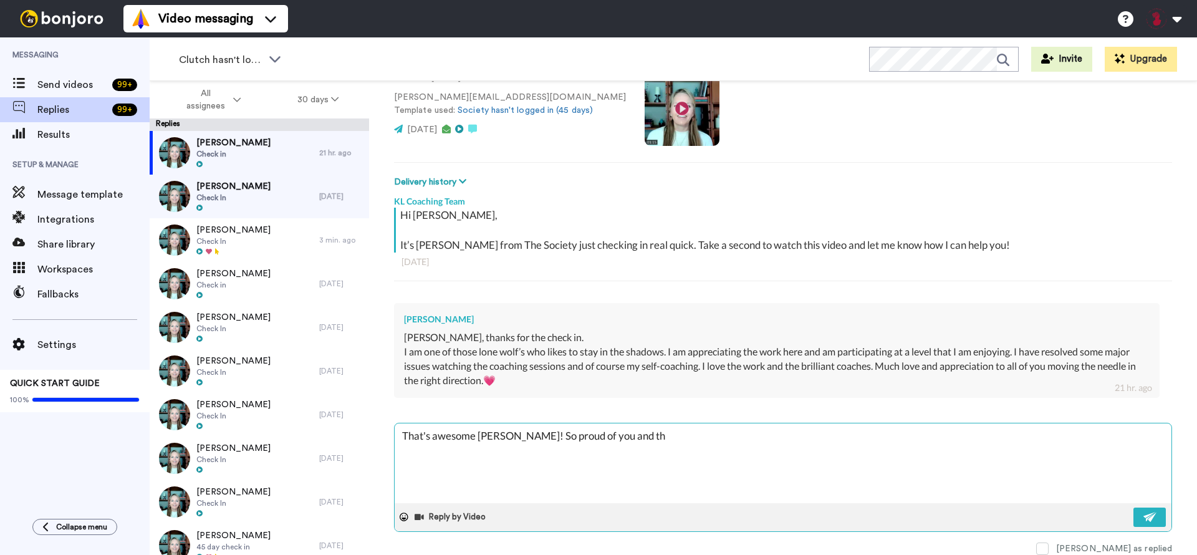
type textarea "That's awesome Paulette! So proud of you and the"
type textarea "x"
type textarea "That's awesome Paulette! So proud of you and the"
type textarea "x"
type textarea "That's awesome Paulette! So proud of you and the s"
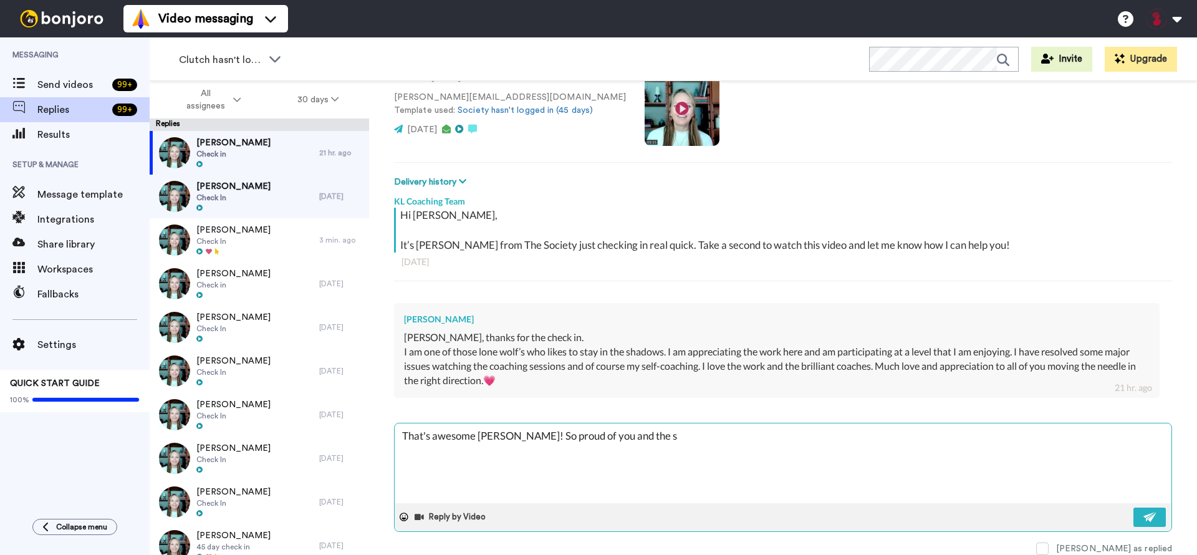
type textarea "x"
type textarea "That's awesome Paulette! So proud of you and the st"
type textarea "x"
type textarea "That's awesome Paulette! So proud of you and the str"
type textarea "x"
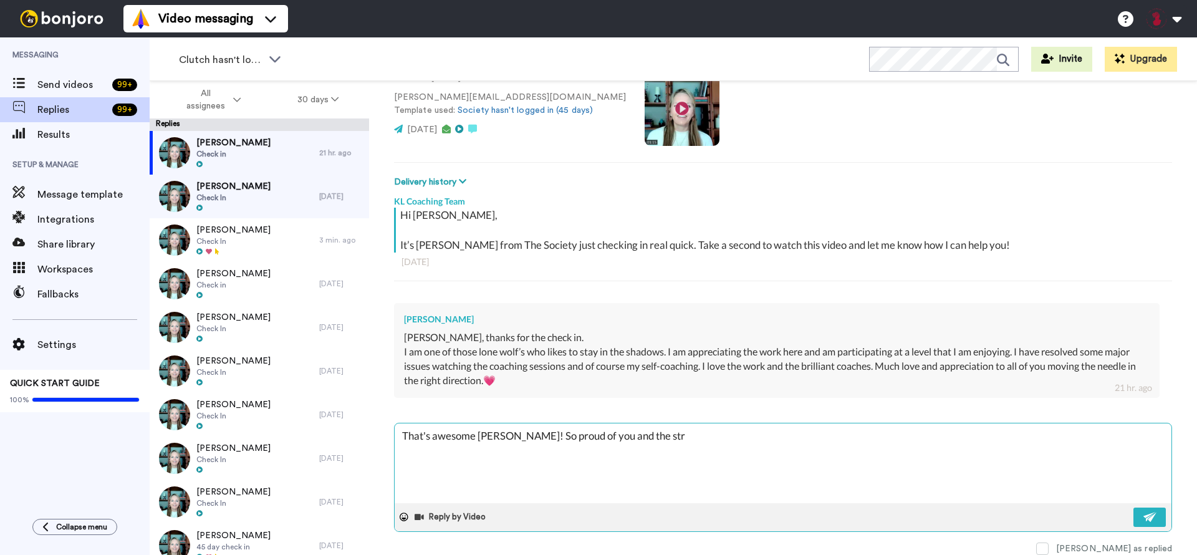
type textarea "That's awesome Paulette! So proud of you and the stri"
type textarea "x"
type textarea "That's awesome Paulette! So proud of you and the strid"
type textarea "x"
type textarea "That's awesome Paulette! So proud of you and the stride"
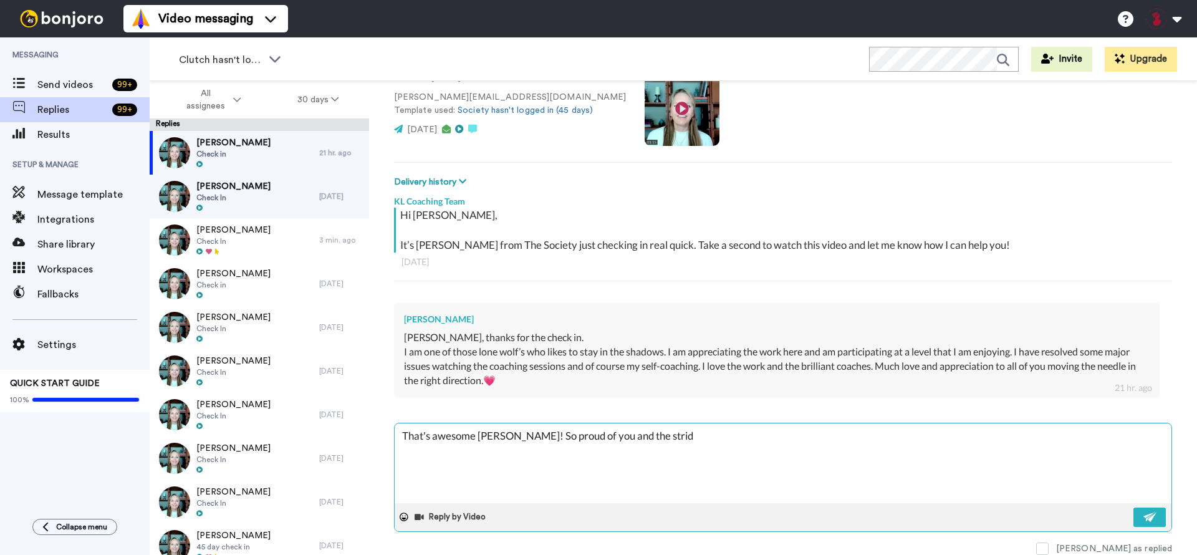
type textarea "x"
type textarea "That's awesome Paulette! So proud of you and the strides"
type textarea "x"
type textarea "That's awesome Paulette! So proud of you and the strides"
type textarea "x"
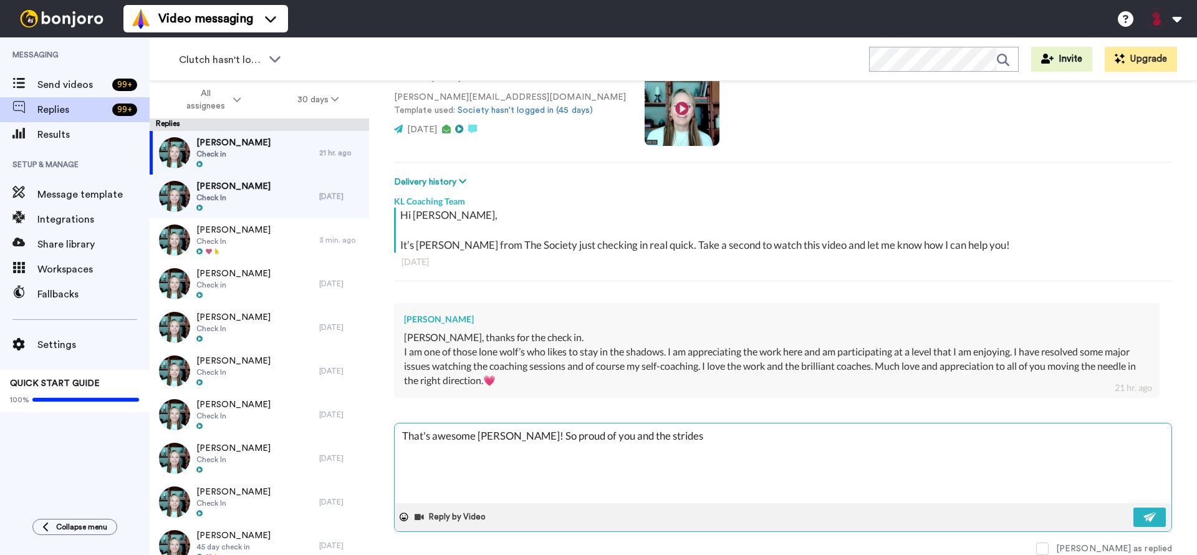
type textarea "That's awesome Paulette! So proud of you and the strides y"
type textarea "x"
type textarea "That's awesome Paulette! So proud of you and the strides yo"
type textarea "x"
type textarea "That's awesome Paulette! So proud of you and the strides you"
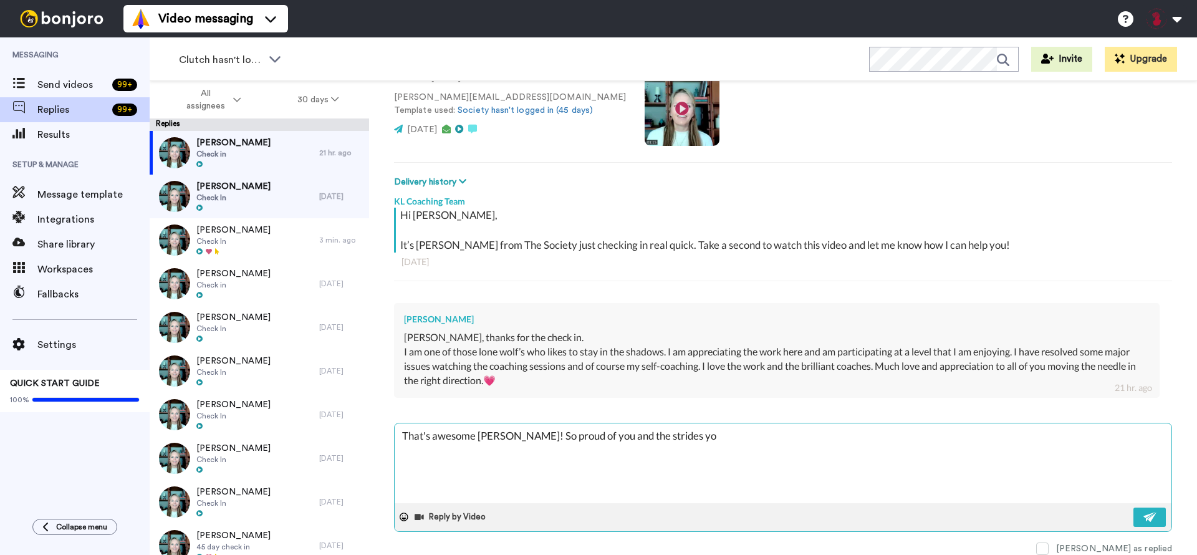
type textarea "x"
type textarea "That's awesome Paulette! So proud of you and the strides you'"
type textarea "x"
type textarea "That's awesome Paulette! So proud of you and the strides you'r"
type textarea "x"
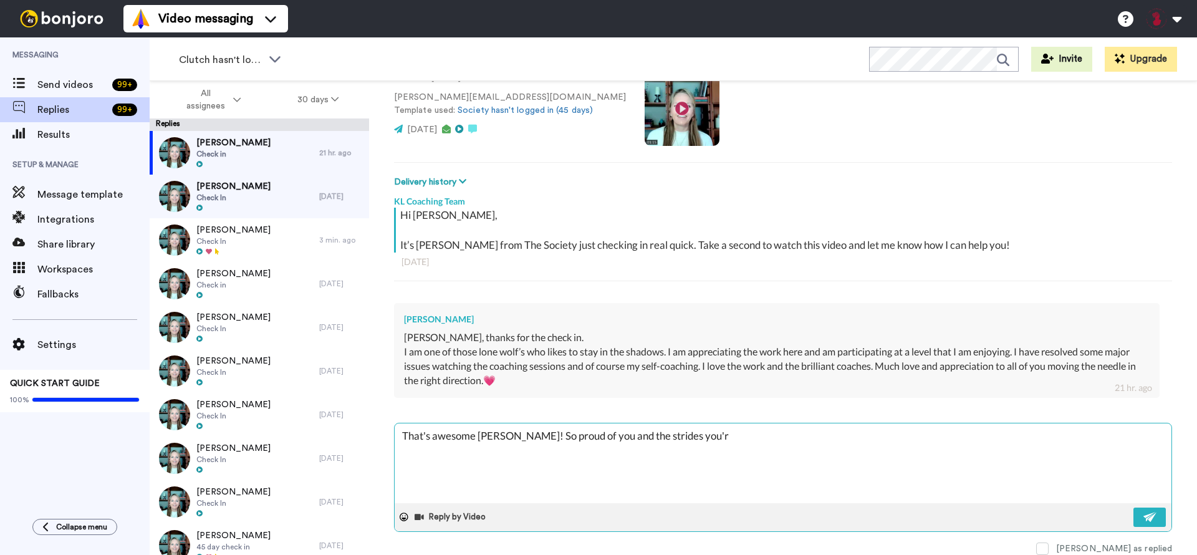
type textarea "That's awesome Paulette! So proud of you and the strides you're"
type textarea "x"
type textarea "That's awesome Paulette! So proud of you and the strides you're"
type textarea "x"
type textarea "That's awesome Paulette! So proud of you and the strides you're m"
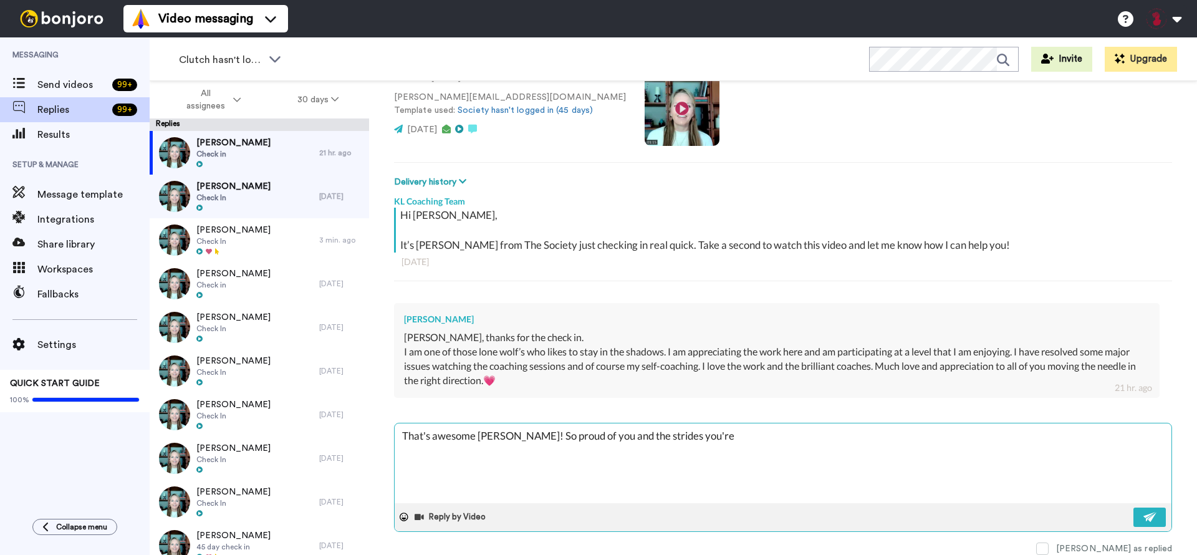
type textarea "x"
type textarea "That's awesome Paulette! So proud of you and the strides you're ma"
type textarea "x"
type textarea "That's awesome Paulette! So proud of you and the strides you're mak"
type textarea "x"
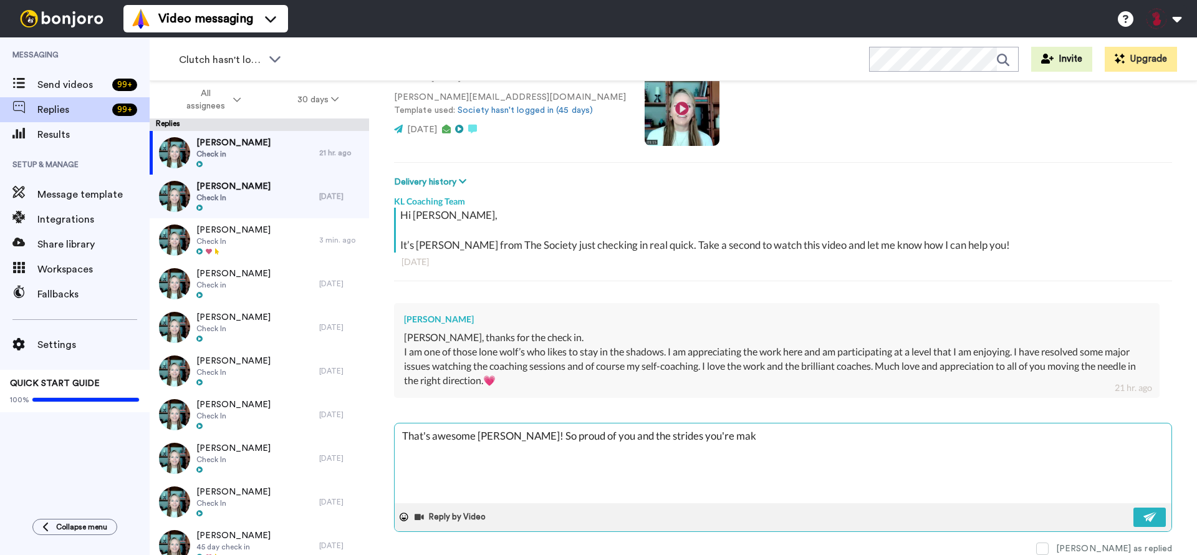
type textarea "That's awesome Paulette! So proud of you and the strides you're maki"
type textarea "x"
type textarea "That's awesome Paulette! So proud of you and the strides you're makin"
type textarea "x"
type textarea "That's awesome Paulette! So proud of you and the strides you're making"
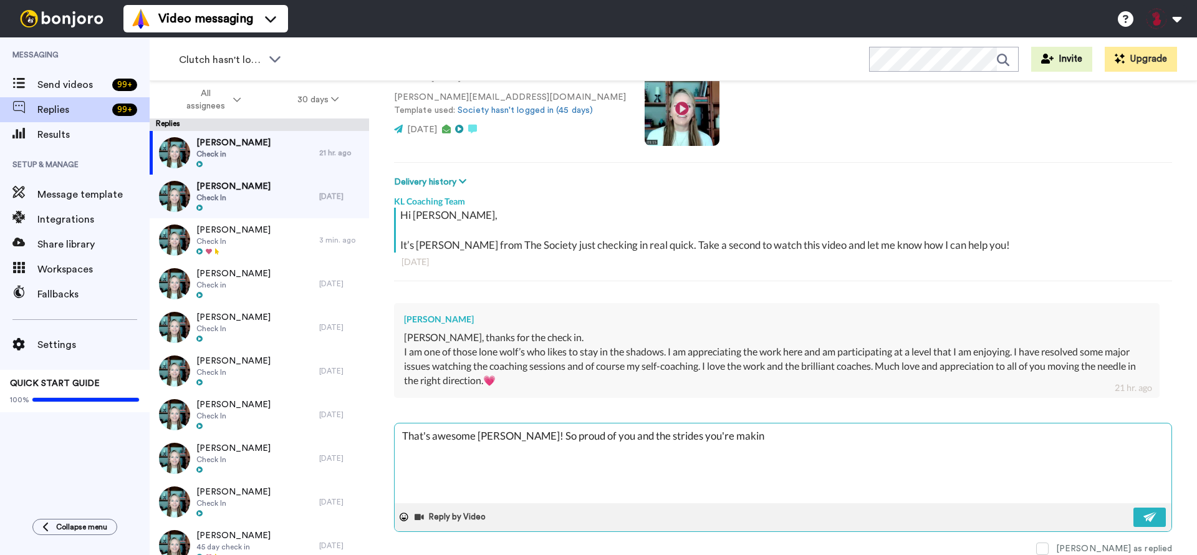
type textarea "x"
type textarea "That's awesome Paulette! So proud of you and the strides you're making"
type textarea "x"
type textarea "That's awesome Paulette! So proud of you and the strides you're making"
click at [398, 518] on div at bounding box center [404, 516] width 19 height 19
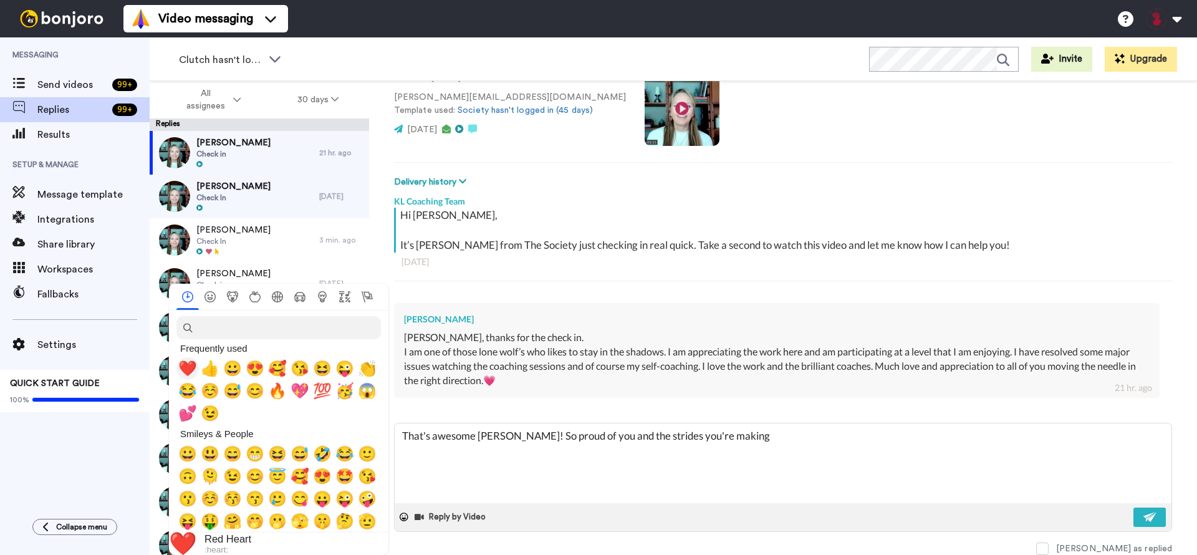
click at [189, 363] on span "❤️" at bounding box center [187, 368] width 19 height 17
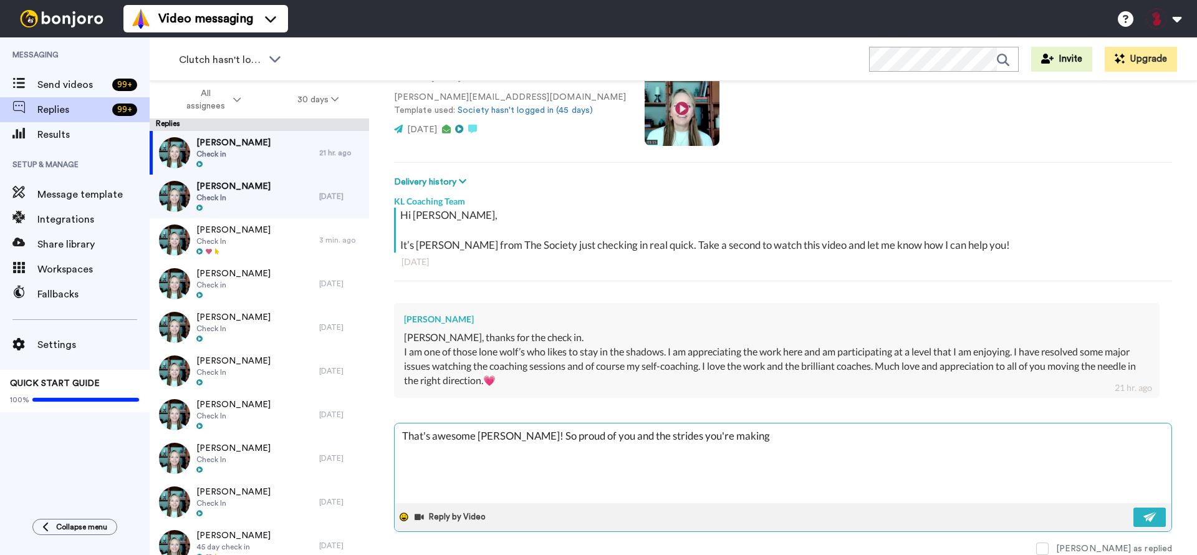
click at [397, 515] on div at bounding box center [404, 516] width 19 height 19
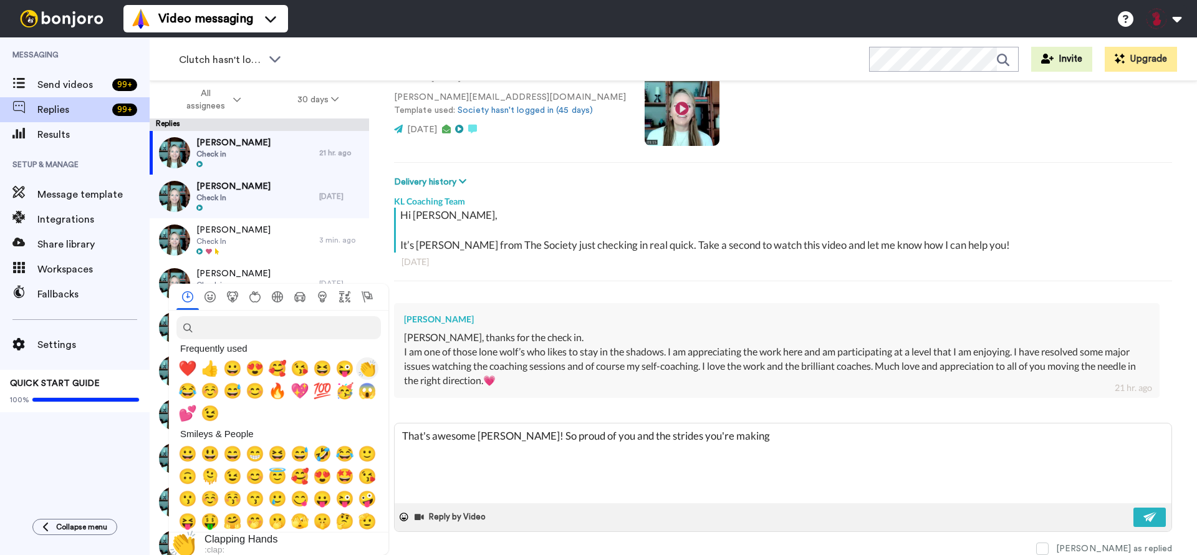
click at [362, 365] on span "👏" at bounding box center [367, 368] width 19 height 17
type textarea "x"
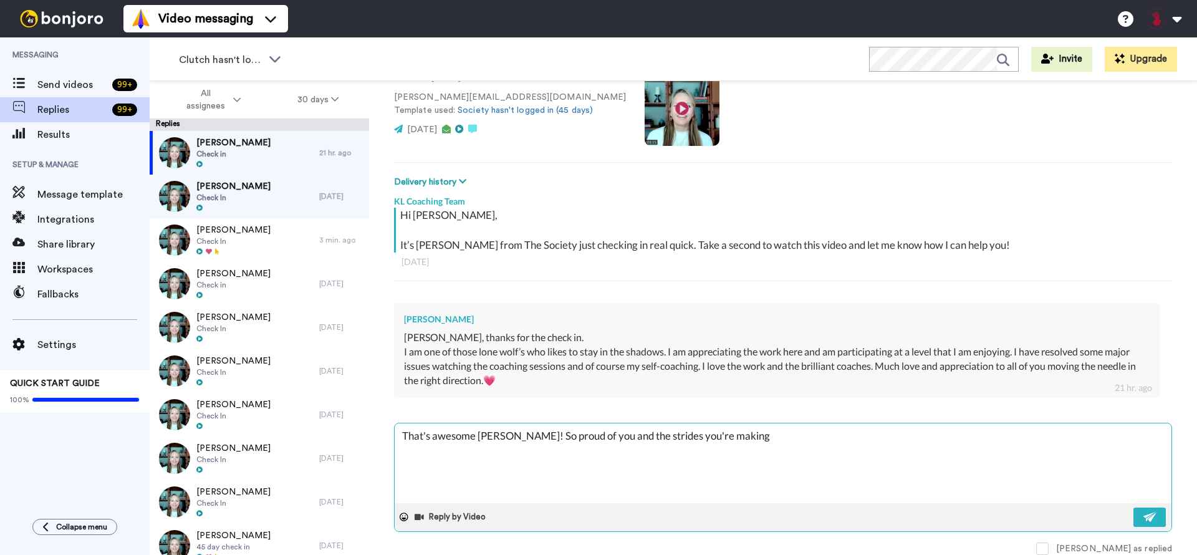
click at [790, 434] on textarea "That's awesome Paulette! So proud of you and the strides you're making ❤️👏" at bounding box center [783, 463] width 777 height 80
type textarea "That's awesome Paulette! So proud of you and the strides you're making ❤️👏"
type textarea "x"
type textarea "That's awesome Paulette! So proud of you and the strides you're making ❤️👏 a"
type textarea "x"
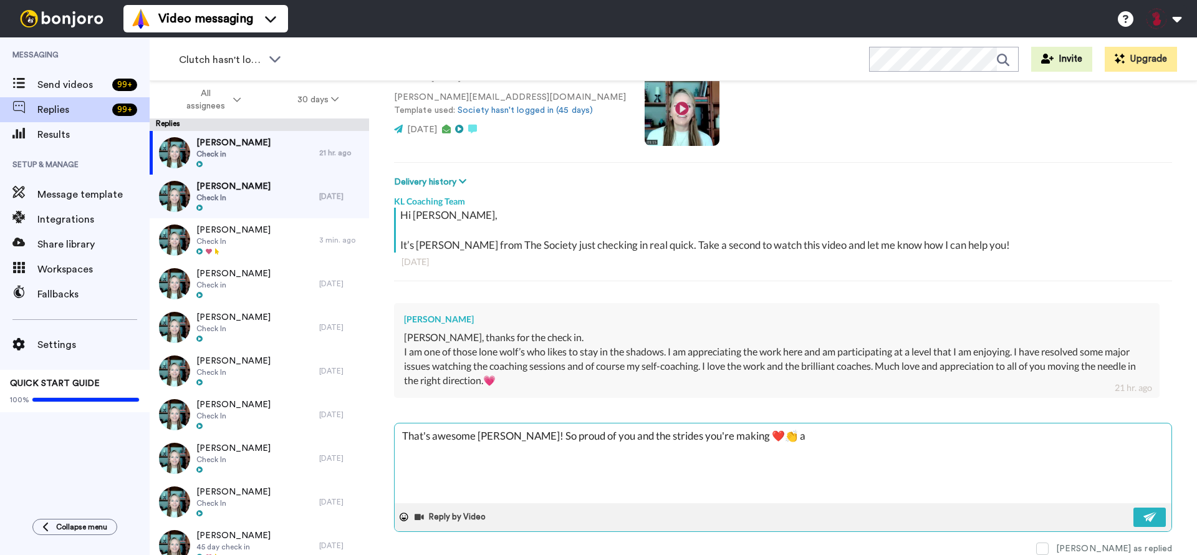
type textarea "That's awesome Paulette! So proud of you and the strides you're making ❤️👏 an"
type textarea "x"
type textarea "That's awesome Paulette! So proud of you and the strides you're making ❤️👏 and"
type textarea "x"
type textarea "That's awesome Paulette! So proud of you and the strides you're making ❤️👏 and"
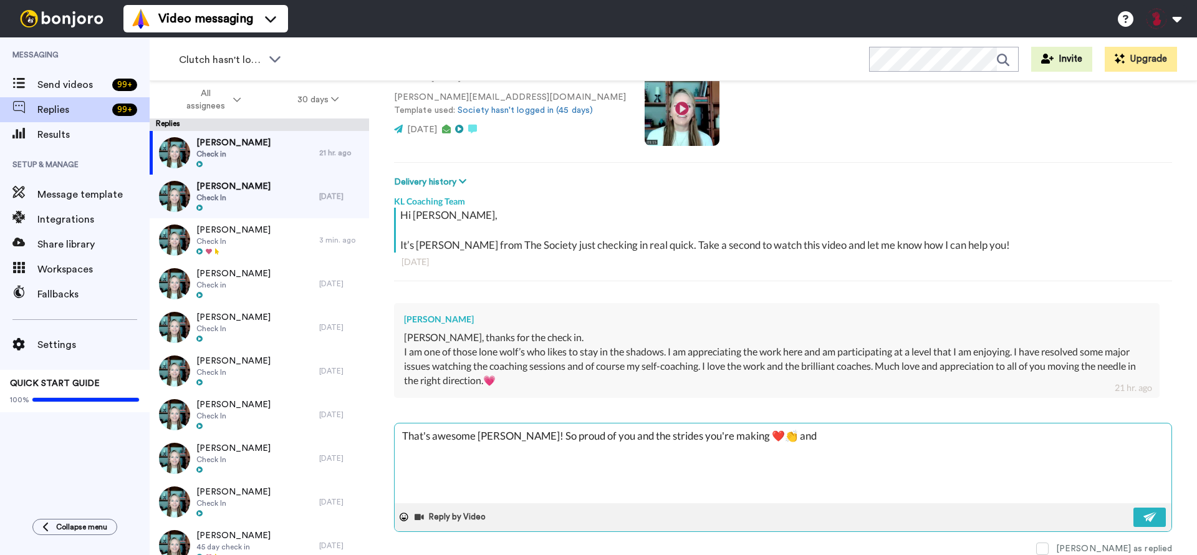
type textarea "x"
type textarea "That's awesome Paulette! So proud of you and the strides you're making ❤️👏 and I"
type textarea "x"
type textarea "That's awesome Paulette! So proud of you and the strides you're making ❤️👏 and I"
type textarea "x"
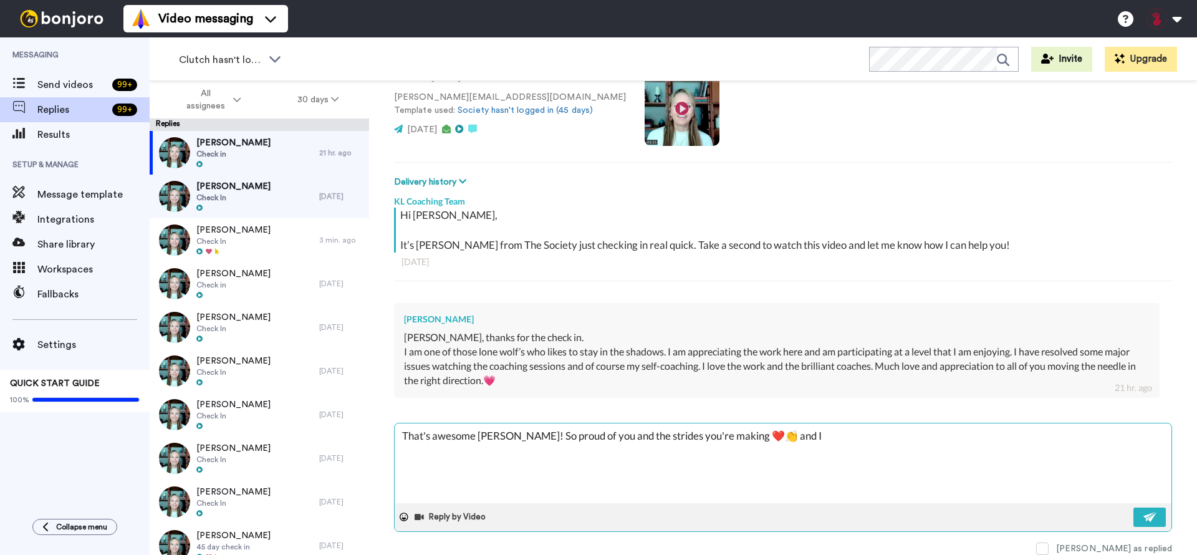
type textarea "That's awesome Paulette! So proud of you and the strides you're making ❤️👏 and …"
type textarea "x"
type textarea "That's awesome Paulette! So proud of you and the strides you're making ❤️👏 and …"
type textarea "x"
type textarea "That's awesome Paulette! So proud of you and the strides you're making ❤️👏 and …"
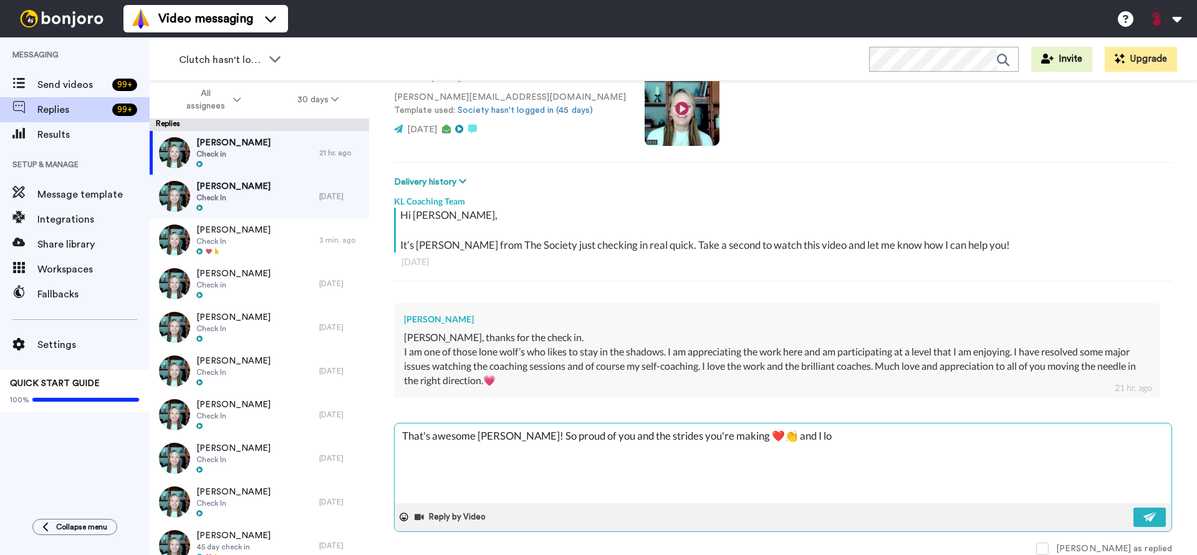
type textarea "x"
type textarea "That's awesome Paulette! So proud of you and the strides you're making ❤️👏 and …"
type textarea "x"
type textarea "That's awesome Paulette! So proud of you and the strides you're making ❤️👏 and …"
type textarea "x"
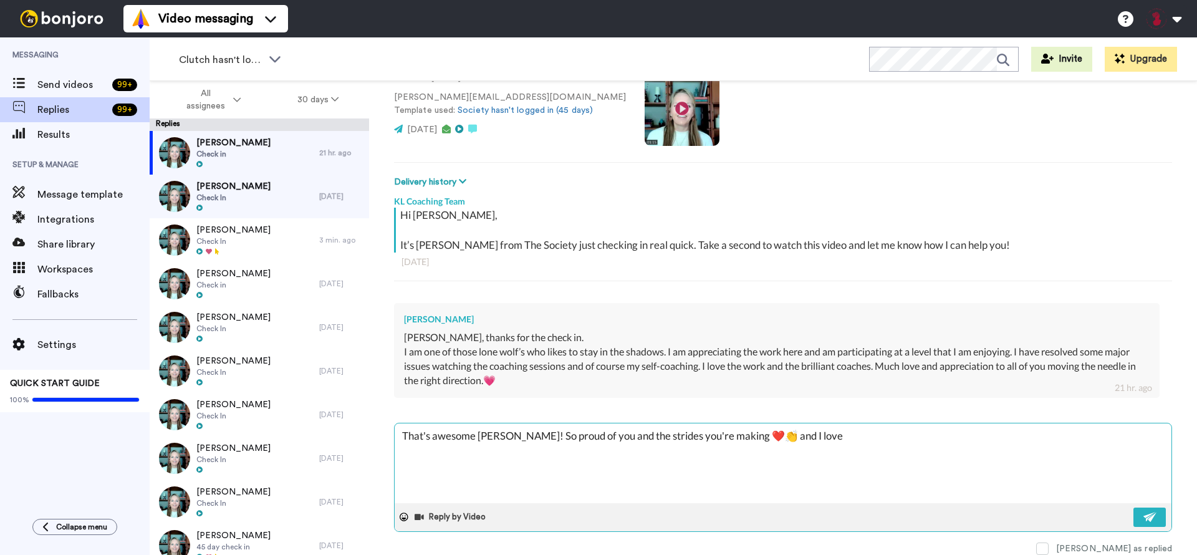
type textarea "That's awesome Paulette! So proud of you and the strides you're making ❤️👏 and …"
type textarea "x"
type textarea "That's awesome Paulette! So proud of you and the strides you're making ❤️👏 and …"
type textarea "x"
type textarea "That's awesome Paulette! So proud of you and the strides you're making ❤️👏 and …"
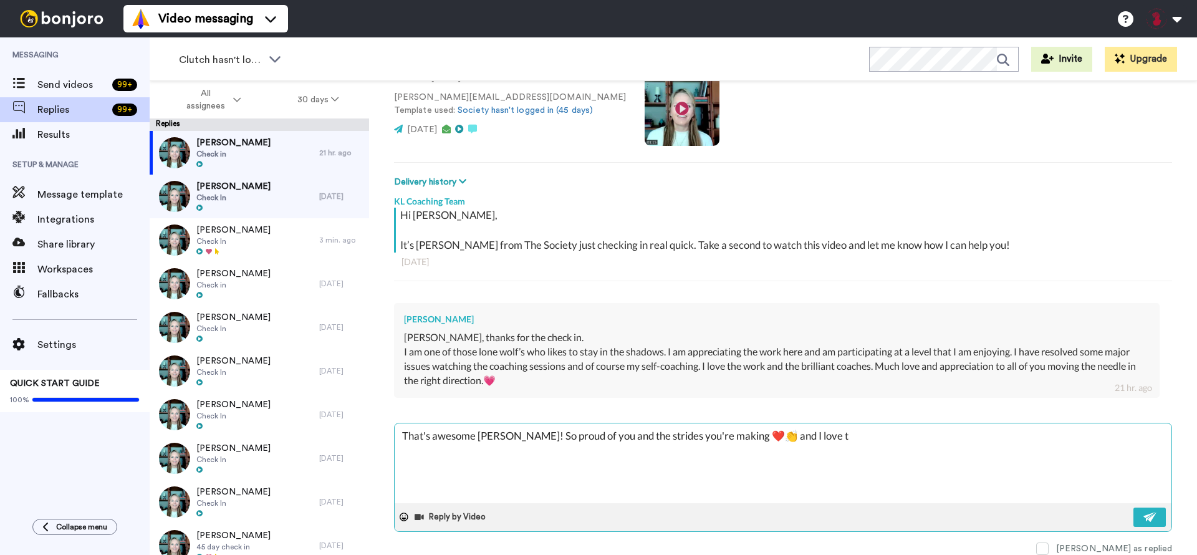
type textarea "x"
type textarea "That's awesome Paulette! So proud of you and the strides you're making ❤️👏 and …"
type textarea "x"
type textarea "That's awesome Paulette! So proud of you and the strides you're making ❤️👏 and …"
type textarea "x"
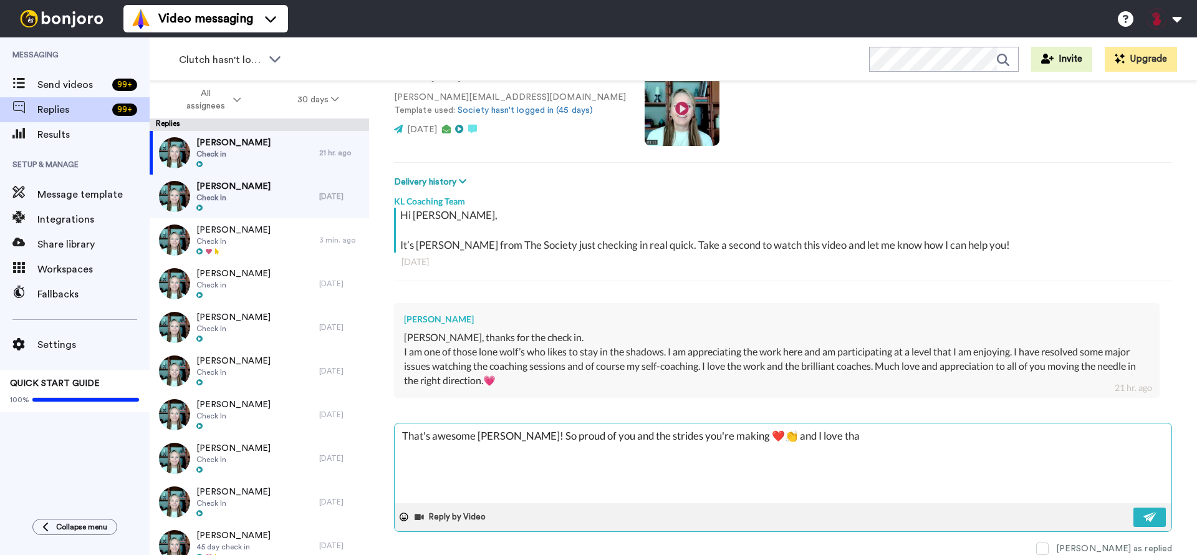
type textarea "That's awesome Paulette! So proud of you and the strides you're making ❤️👏 and …"
type textarea "x"
type textarea "That's awesome Paulette! So proud of you and the strides you're making ❤️👏 and …"
type textarea "x"
type textarea "That's awesome Paulette! So proud of you and the strides you're making ❤️👏 and …"
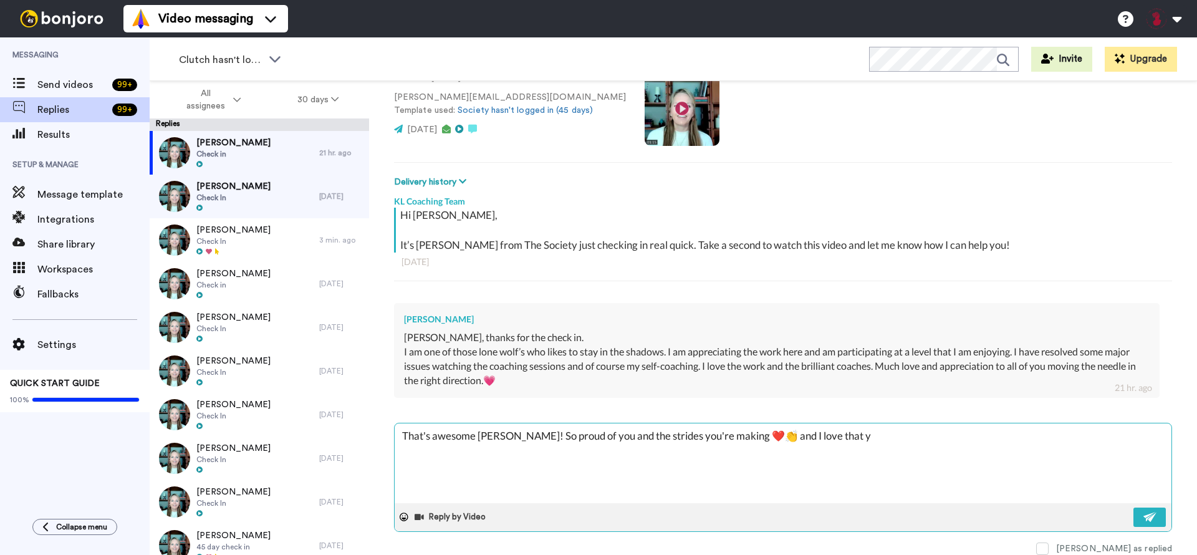
type textarea "x"
type textarea "That's awesome Paulette! So proud of you and the strides you're making ❤️👏 and …"
type textarea "x"
type textarea "That's awesome Paulette! So proud of you and the strides you're making ❤️👏 and …"
type textarea "x"
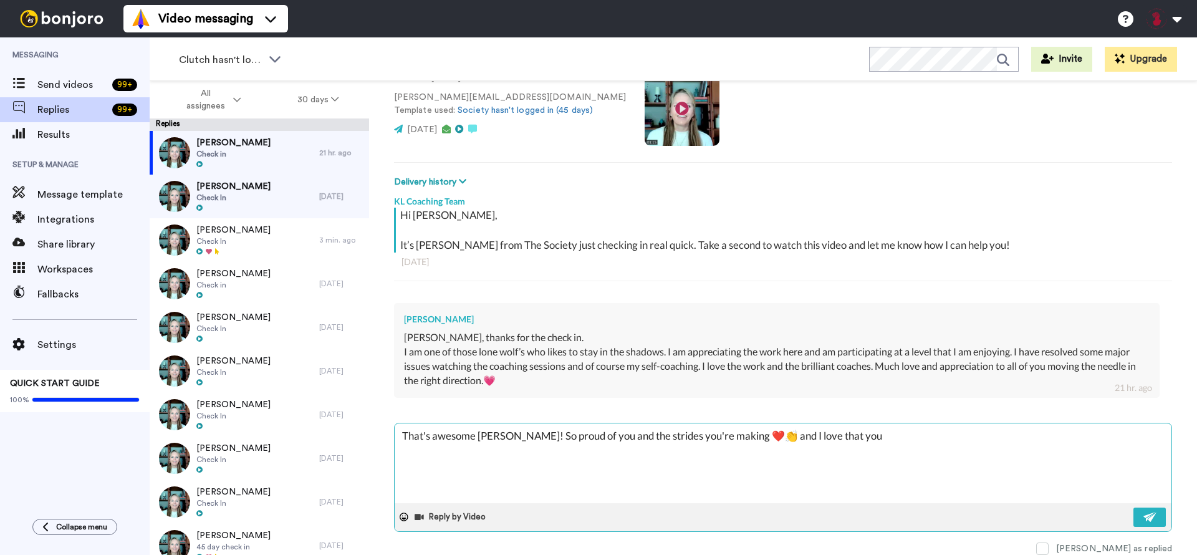
type textarea "That's awesome Paulette! So proud of you and the strides you're making ❤️👏 and …"
type textarea "x"
type textarea "That's awesome Paulette! So proud of you and the strides you're making ❤️👏 and …"
type textarea "x"
type textarea "That's awesome Paulette! So proud of you and the strides you're making ❤️👏 and …"
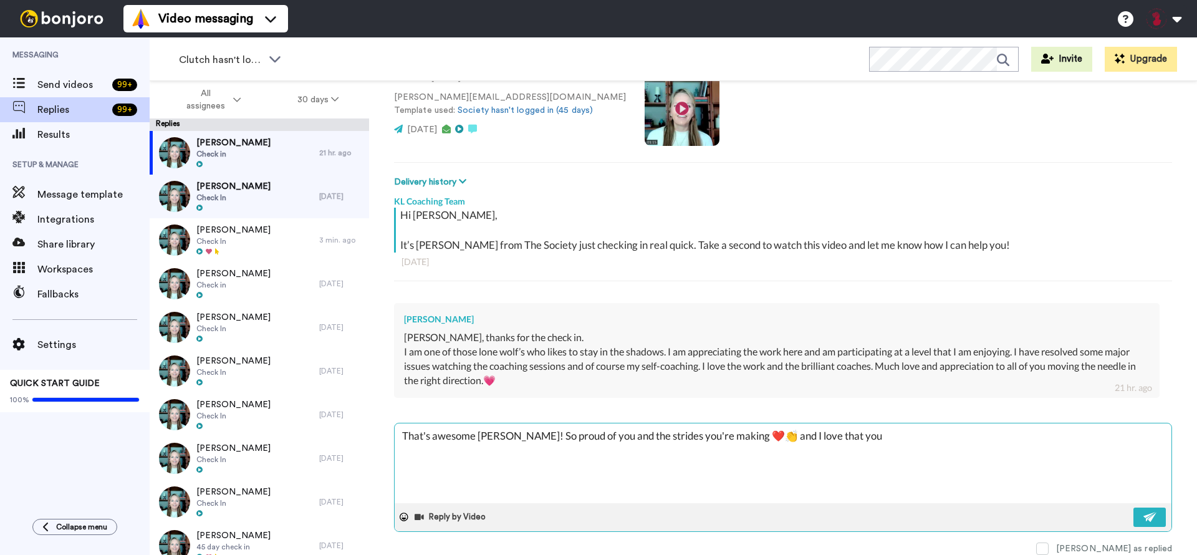
type textarea "x"
type textarea "That's awesome Paulette! So proud of you and the strides you're making ❤️👏 and …"
type textarea "x"
type textarea "That's awesome Paulette! So proud of you and the strides you're making ❤️👏 and …"
type textarea "x"
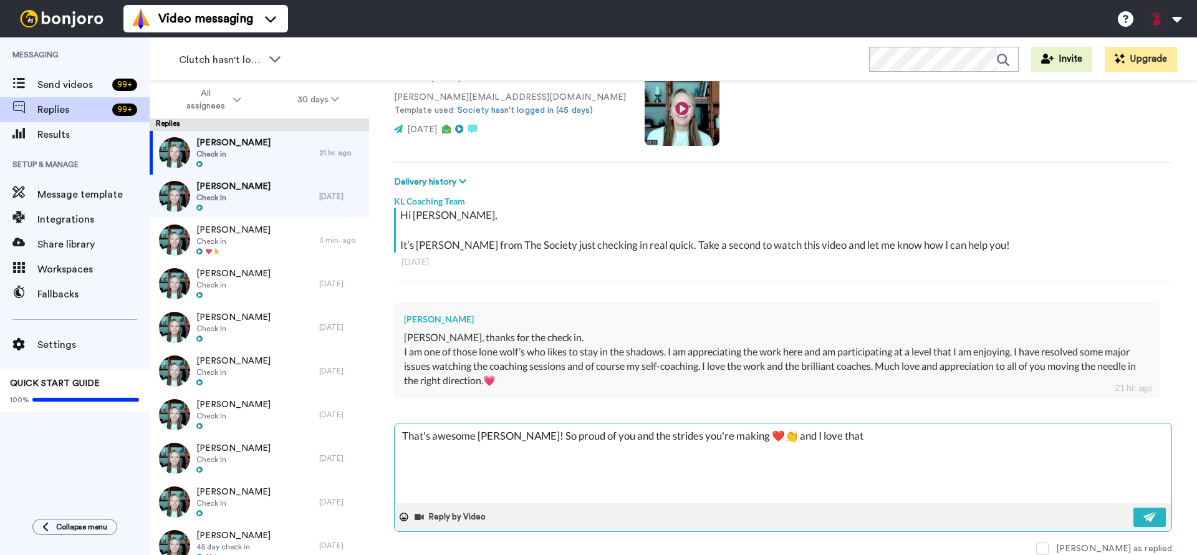
type textarea "That's awesome Paulette! So proud of you and the strides you're making ❤️👏 and …"
type textarea "x"
click at [689, 451] on textarea "That's awesome Paulette! So proud of you and the strides you're making ❤️👏 and …" at bounding box center [783, 463] width 777 height 80
click at [708, 454] on textarea "That's awesome Paulette! So proud of you and the strides you're making ❤️👏 and …" at bounding box center [783, 463] width 777 height 80
click at [782, 463] on textarea "That's awesome Paulette! So proud of you and the strides you're making ❤️👏 and …" at bounding box center [783, 463] width 777 height 80
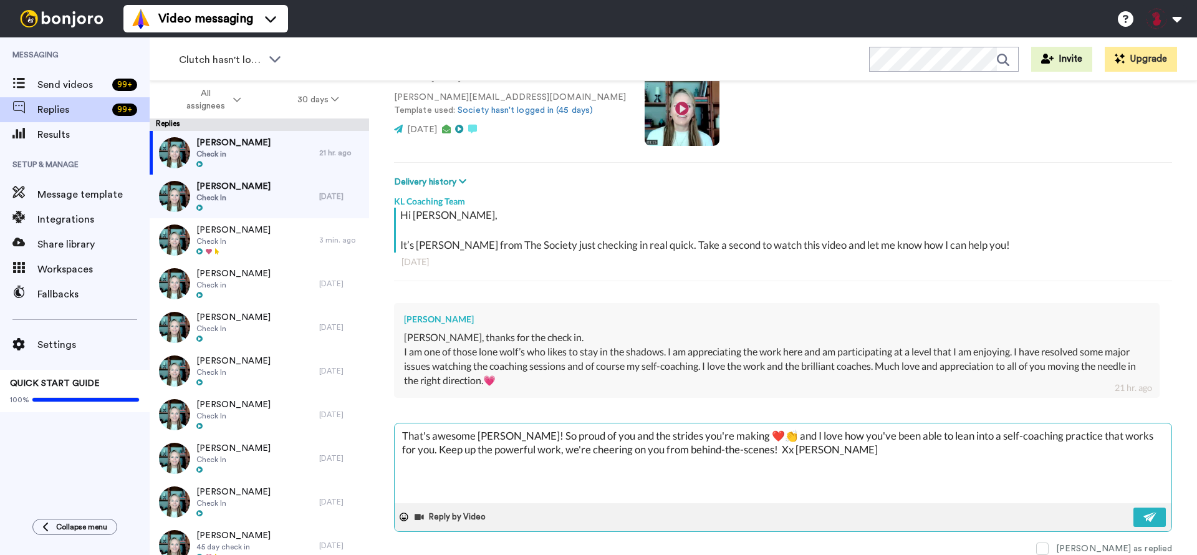
drag, startPoint x: 777, startPoint y: 435, endPoint x: 758, endPoint y: 435, distance: 18.7
click at [758, 435] on textarea "That's awesome Paulette! So proud of you and the strides you're making ❤️👏 and …" at bounding box center [783, 463] width 777 height 80
click at [1095, 436] on textarea "That's awesome Paulette! So proud of you and the strides you're making ❤️👏 I lo…" at bounding box center [783, 463] width 777 height 80
click at [945, 469] on textarea "That's awesome Paulette! So proud of you and the strides you're making ❤️👏 I lo…" at bounding box center [783, 463] width 777 height 80
click at [1143, 515] on img at bounding box center [1150, 517] width 14 height 10
